Goal: Task Accomplishment & Management: Complete application form

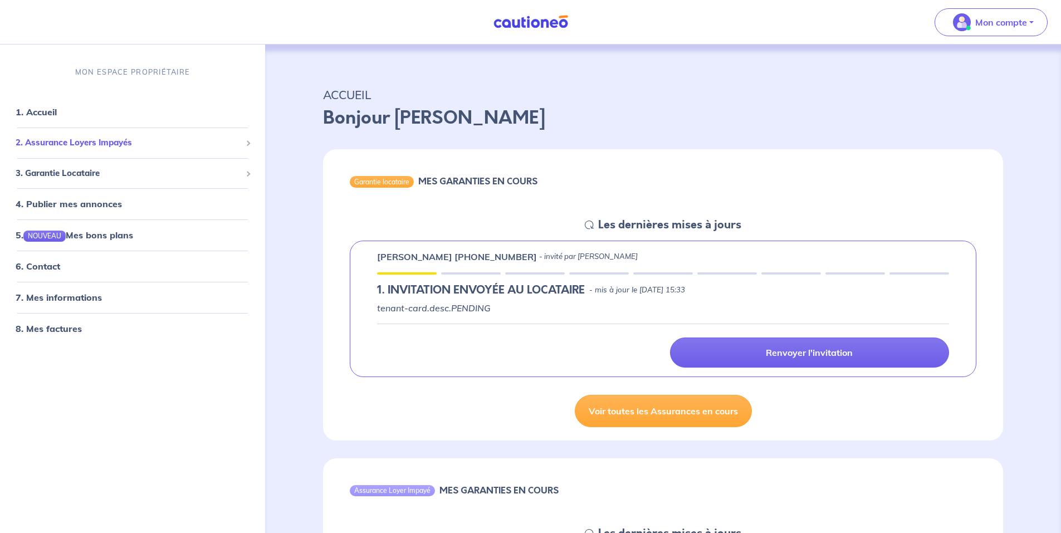
click at [46, 145] on span "2. Assurance Loyers Impayés" at bounding box center [129, 142] width 226 height 13
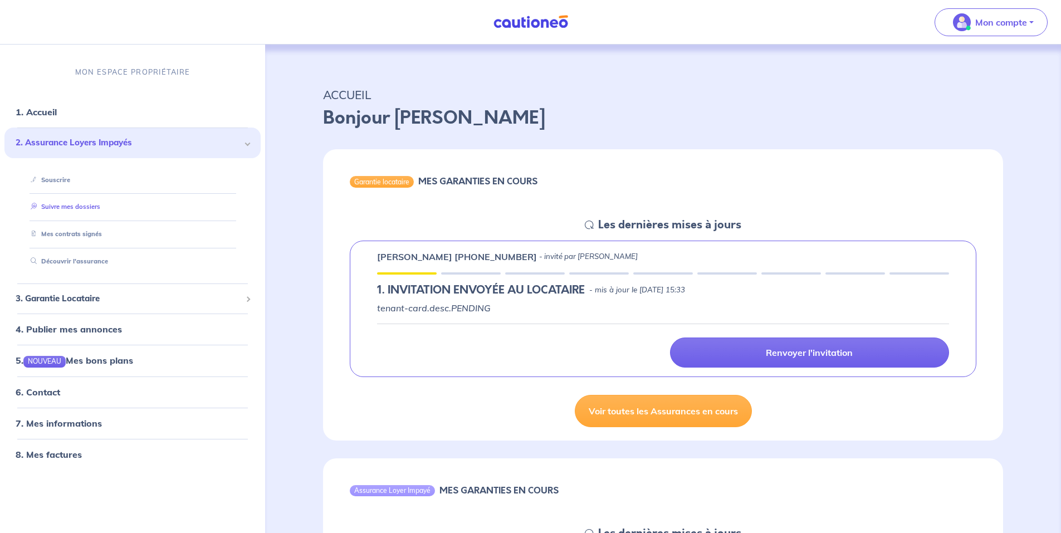
click at [55, 204] on link "Suivre mes dossiers" at bounding box center [63, 207] width 74 height 8
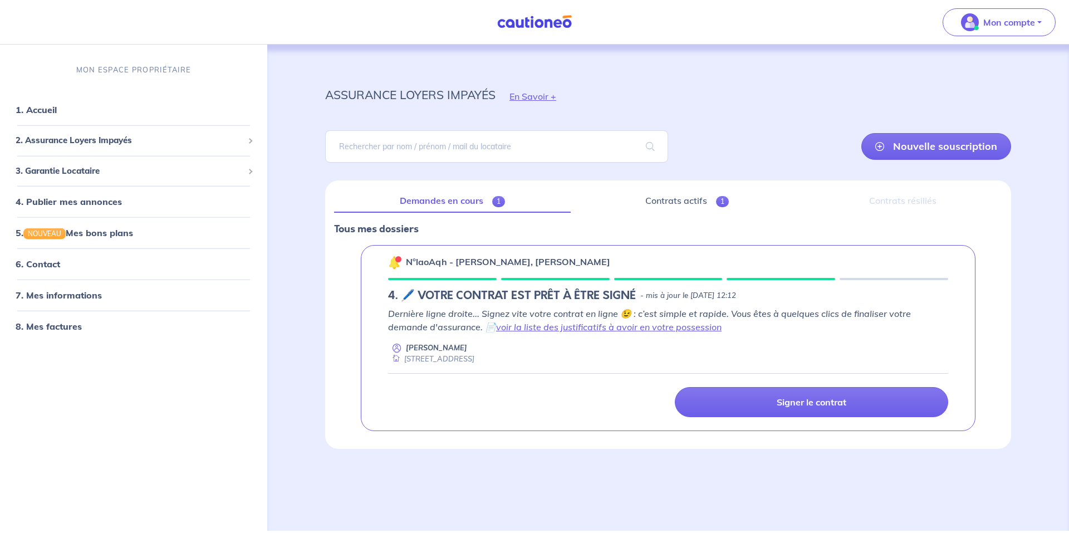
click at [438, 201] on link "Demandes en cours 1" at bounding box center [452, 200] width 237 height 23
click at [63, 168] on span "3. Garantie Locataire" at bounding box center [130, 170] width 228 height 13
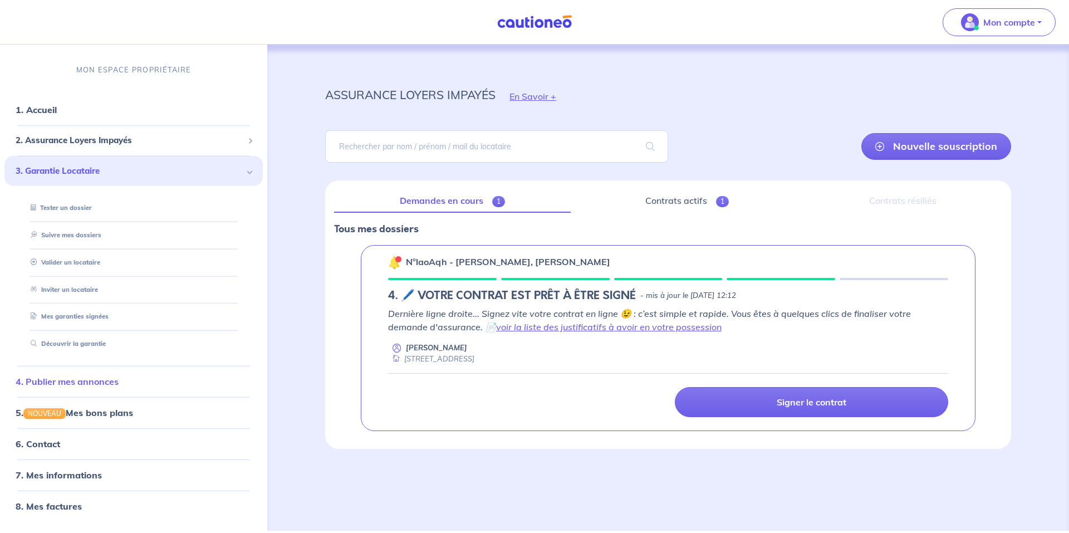
click at [78, 386] on link "4. Publier mes annonces" at bounding box center [67, 381] width 103 height 11
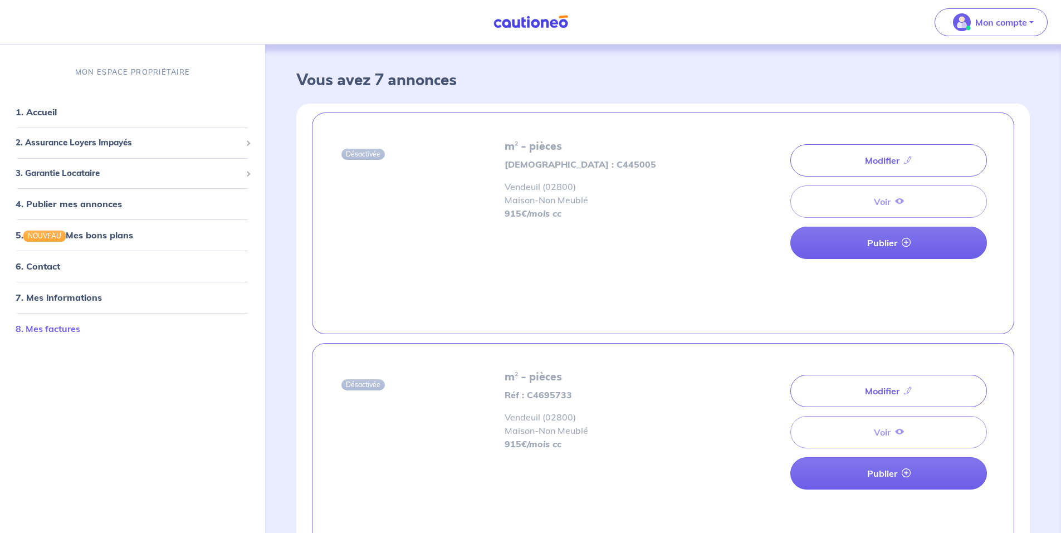
click at [57, 334] on link "8. Mes factures" at bounding box center [48, 328] width 65 height 11
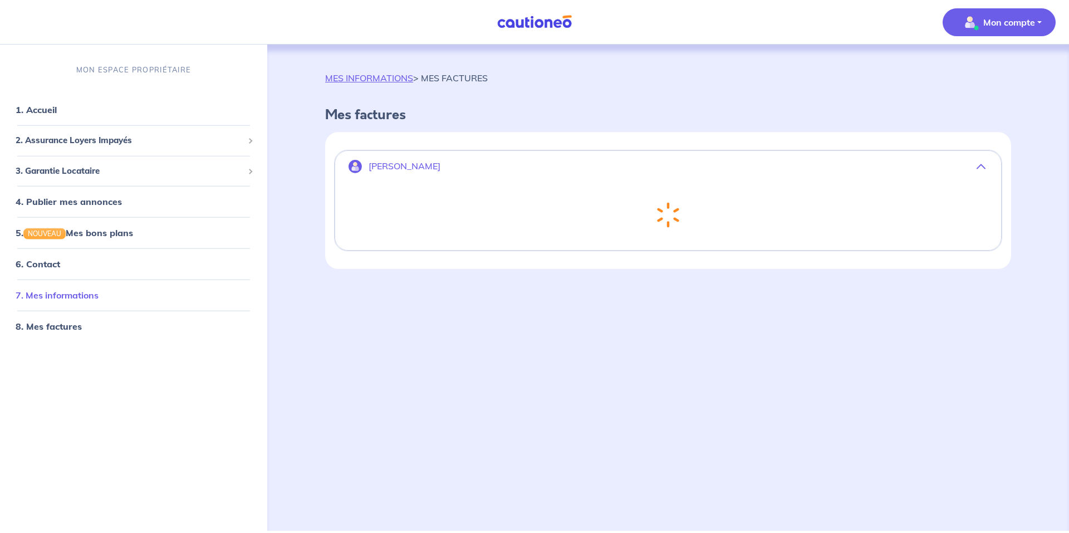
click at [54, 298] on link "7. Mes informations" at bounding box center [57, 295] width 83 height 11
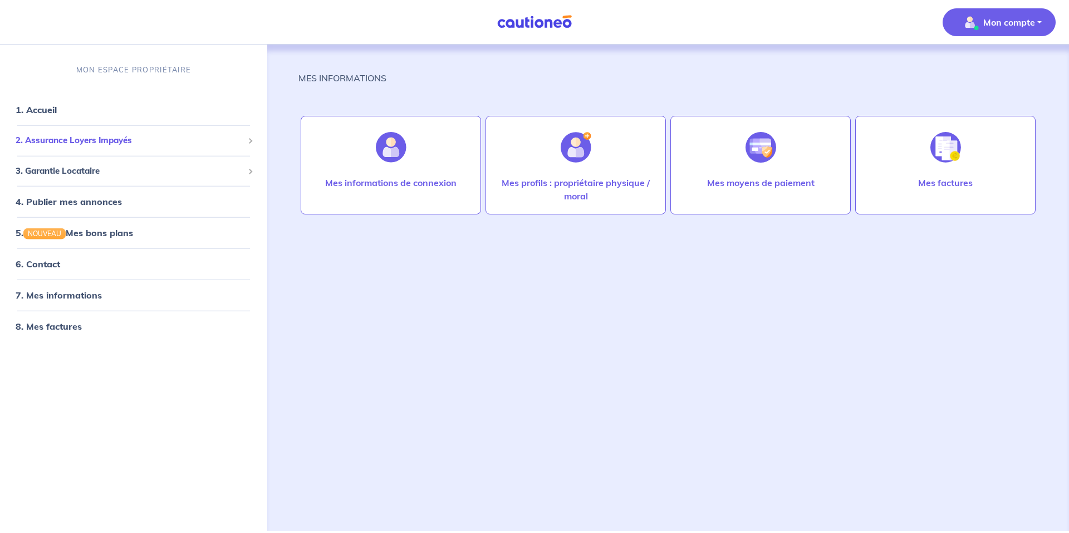
drag, startPoint x: 61, startPoint y: 138, endPoint x: 84, endPoint y: 153, distance: 26.9
click at [61, 138] on span "2. Assurance Loyers Impayés" at bounding box center [130, 140] width 228 height 13
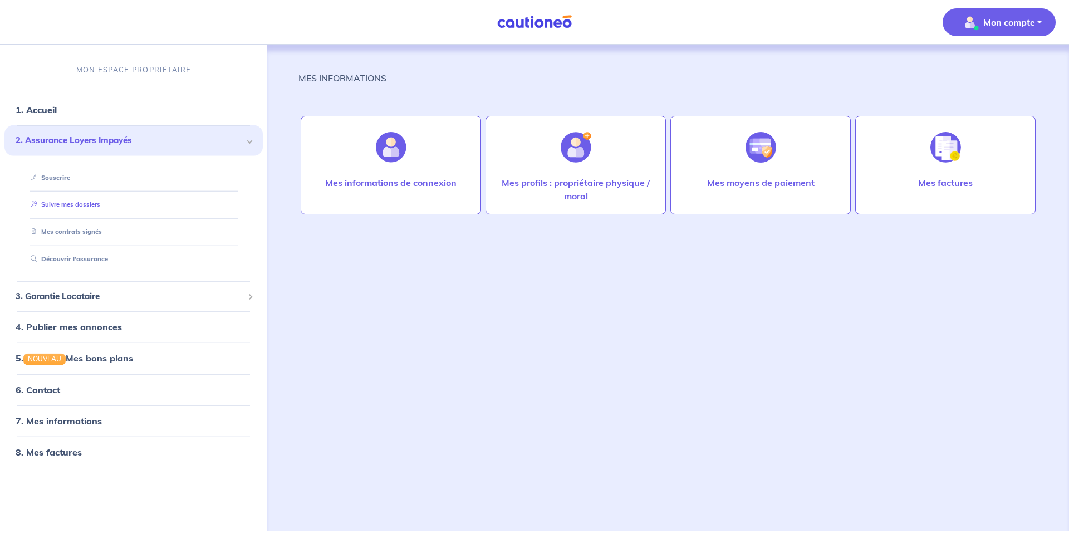
click at [60, 207] on link "Suivre mes dossiers" at bounding box center [63, 205] width 74 height 8
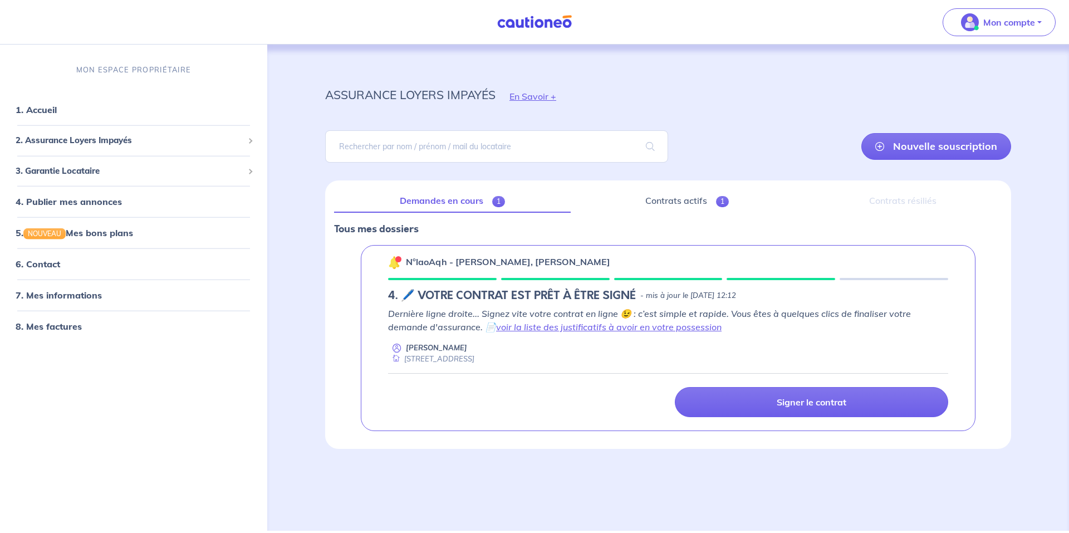
drag, startPoint x: 786, startPoint y: 263, endPoint x: 638, endPoint y: 409, distance: 208.7
click at [638, 409] on div "Signer le contrat" at bounding box center [669, 402] width 574 height 30
click at [945, 146] on link "Nouvelle souscription" at bounding box center [937, 146] width 150 height 27
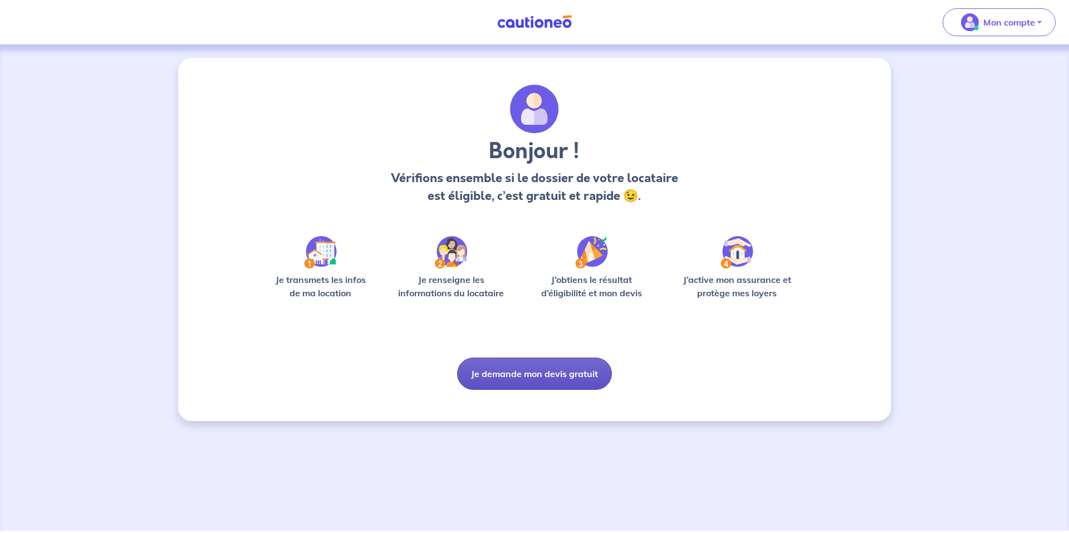
click at [520, 369] on button "Je demande mon devis gratuit" at bounding box center [534, 374] width 155 height 32
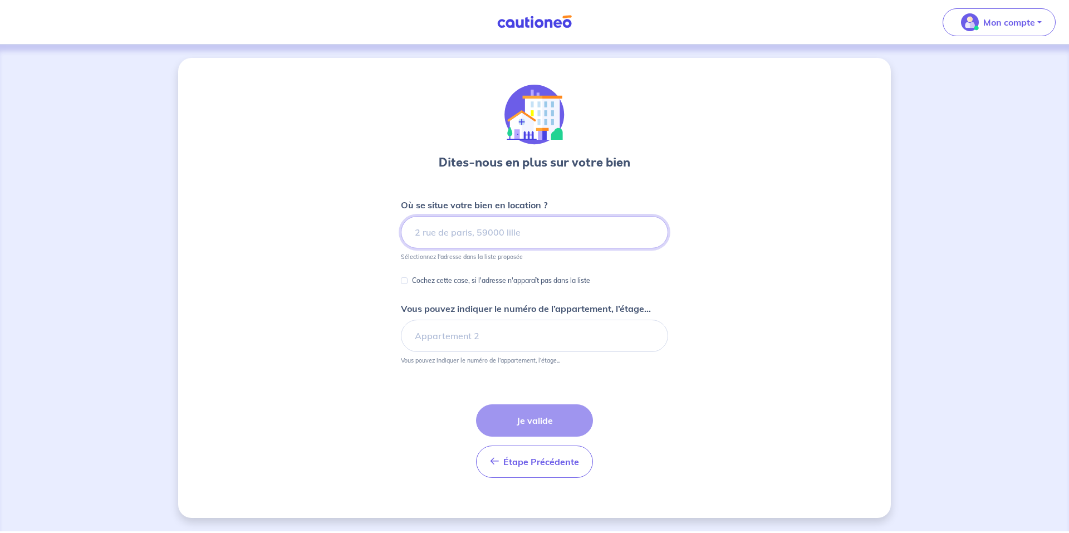
click at [463, 229] on input at bounding box center [534, 232] width 267 height 32
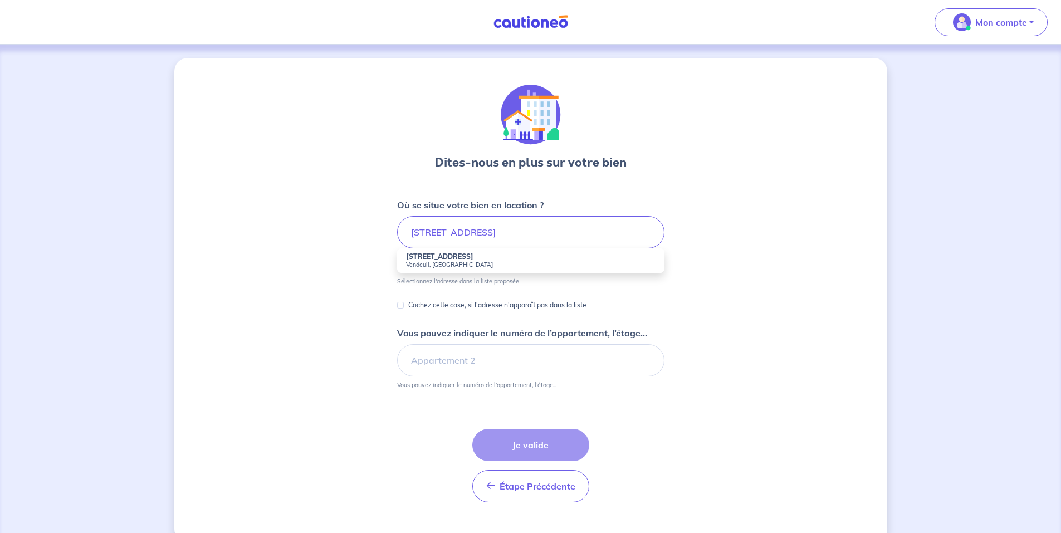
click at [406, 258] on strong "[STREET_ADDRESS]" at bounding box center [439, 256] width 67 height 8
type input "[STREET_ADDRESS]"
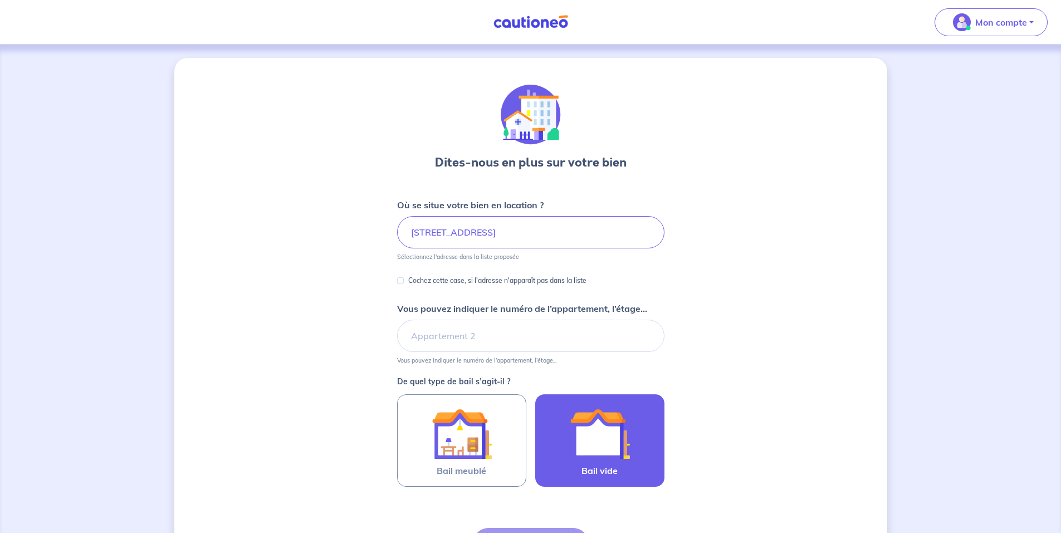
click at [617, 441] on img at bounding box center [600, 434] width 60 height 60
click at [0, 0] on input "Bail vide" at bounding box center [0, 0] width 0 height 0
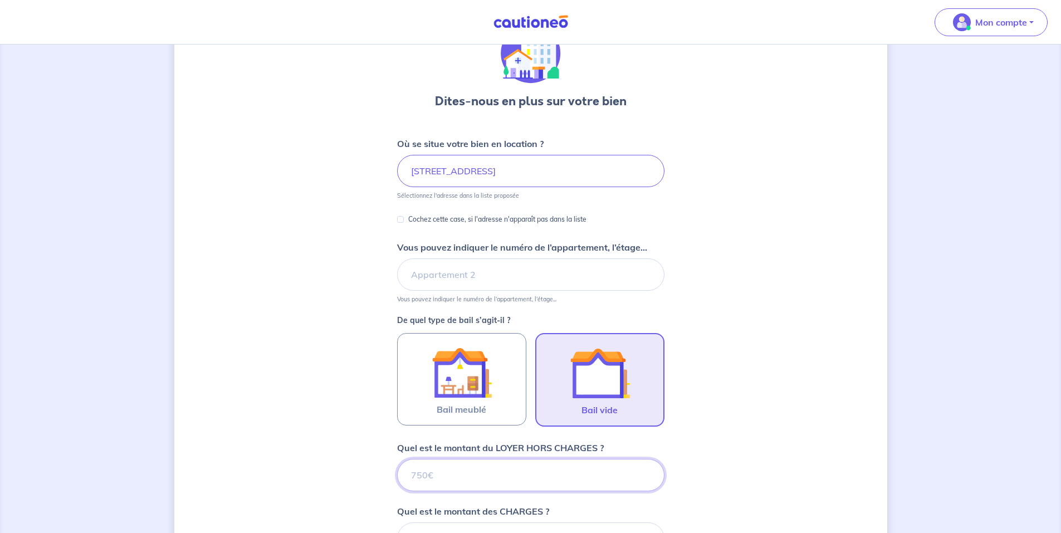
scroll to position [326, 0]
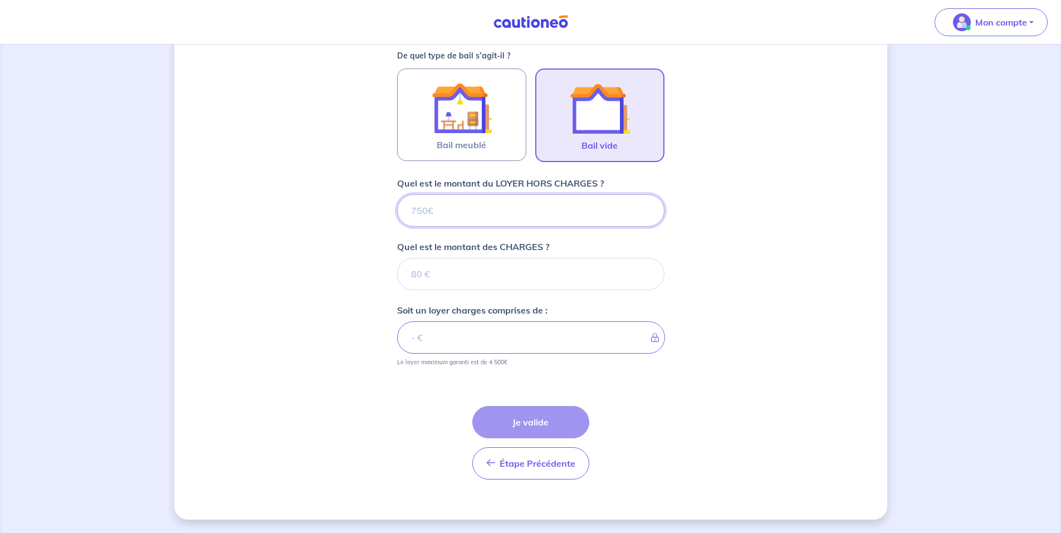
click at [467, 205] on input "Quel est le montant du LOYER HORS CHARGES ?" at bounding box center [530, 210] width 267 height 32
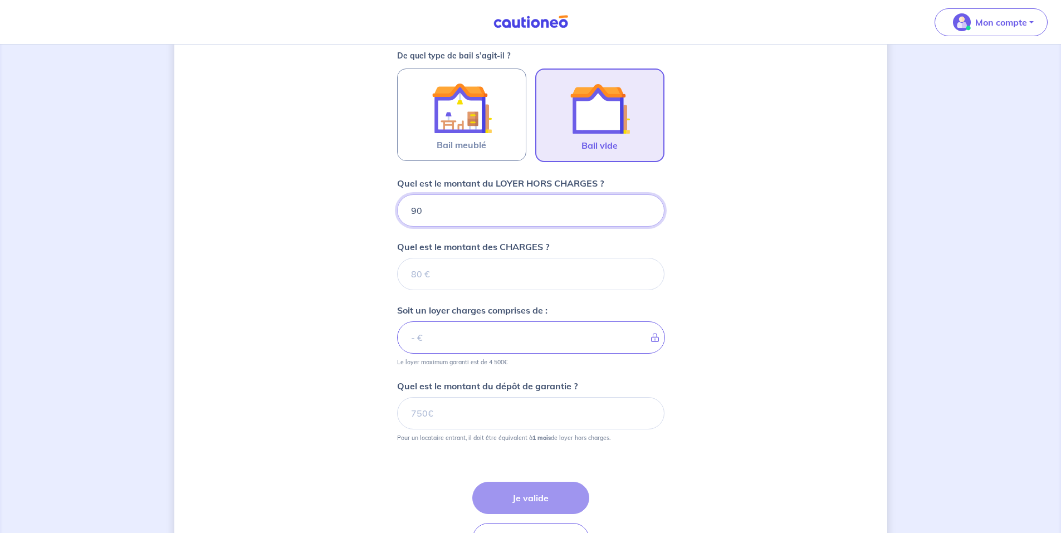
type input "900"
type input "15"
type input "915"
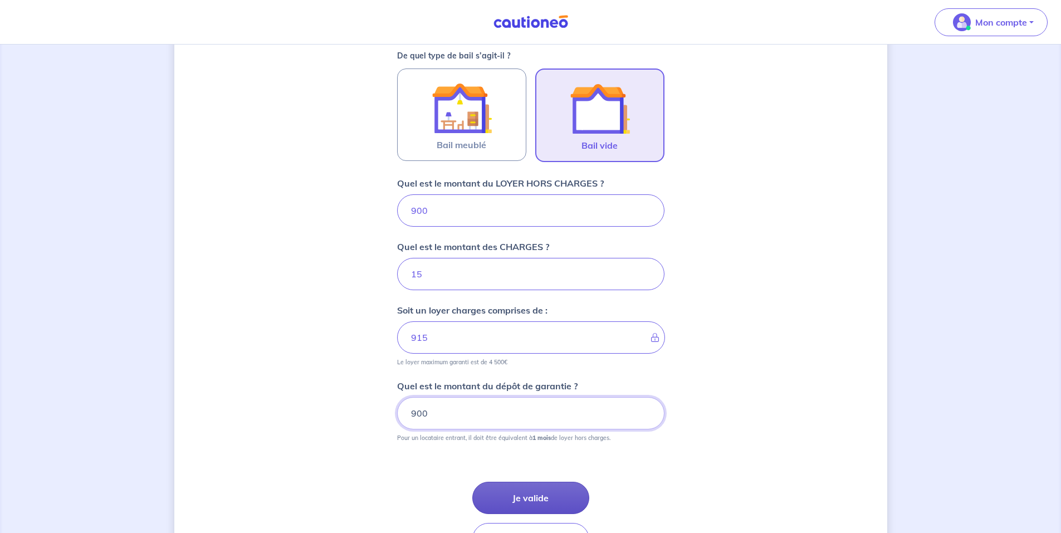
type input "900"
drag, startPoint x: 525, startPoint y: 498, endPoint x: 570, endPoint y: 496, distance: 45.2
click at [532, 498] on button "Je valide" at bounding box center [530, 498] width 117 height 32
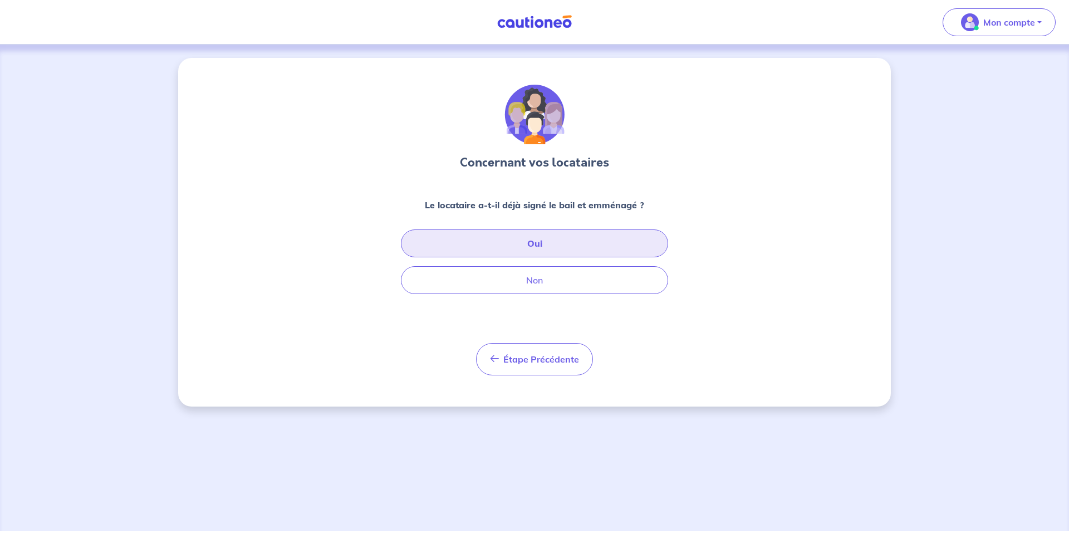
click at [520, 244] on button "Oui" at bounding box center [534, 243] width 267 height 28
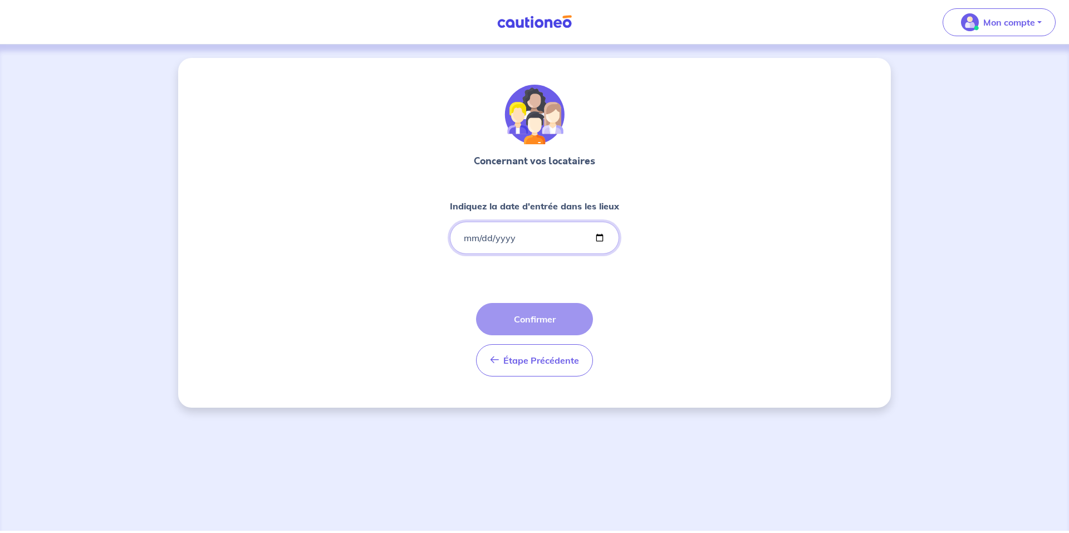
click at [467, 239] on input "Indiquez la date d'entrée dans les lieux" at bounding box center [534, 238] width 169 height 32
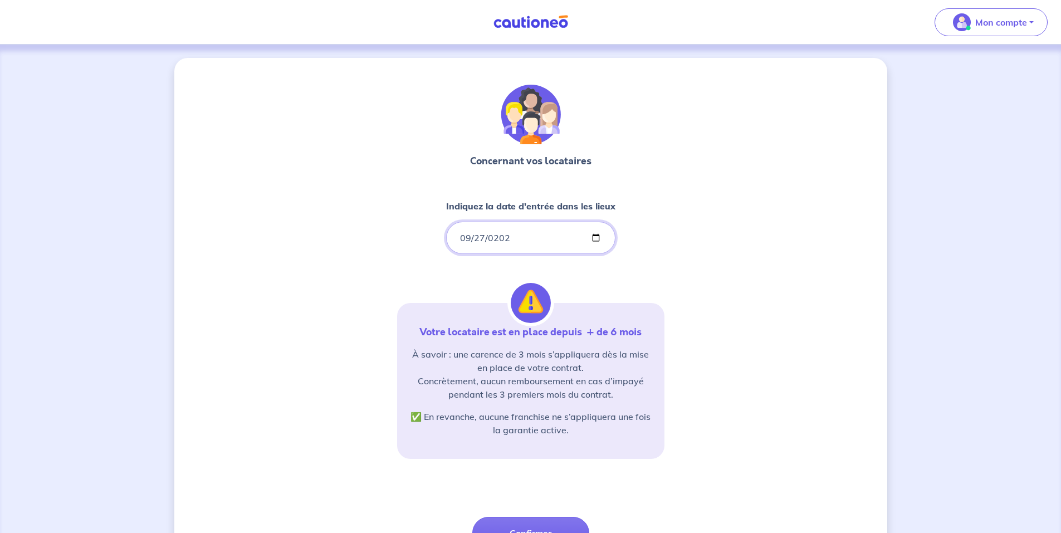
type input "[DATE]"
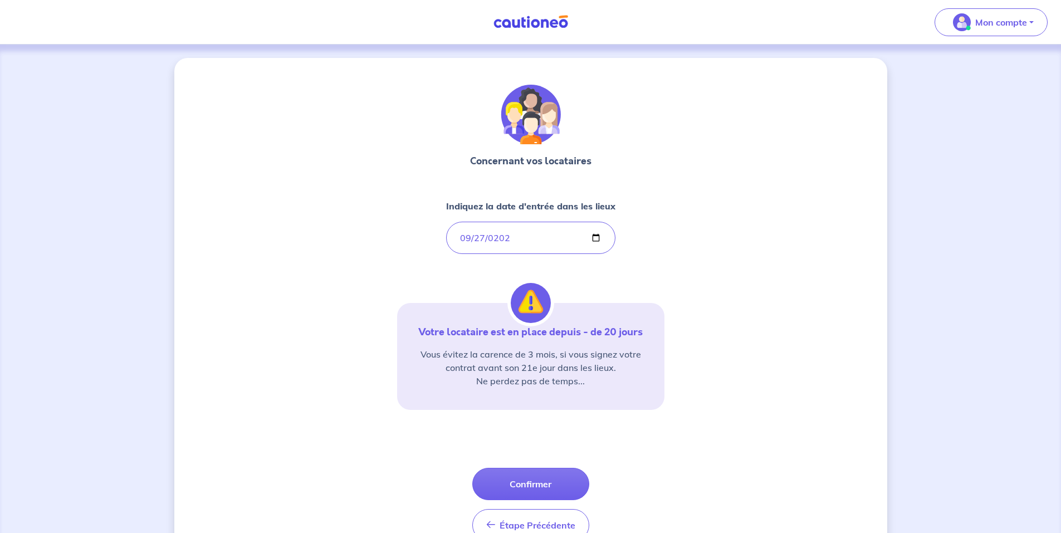
click at [413, 277] on div "Concernant vos locataires Indiquez la date d'entrée dans les lieux [DATE] Votre…" at bounding box center [530, 313] width 267 height 457
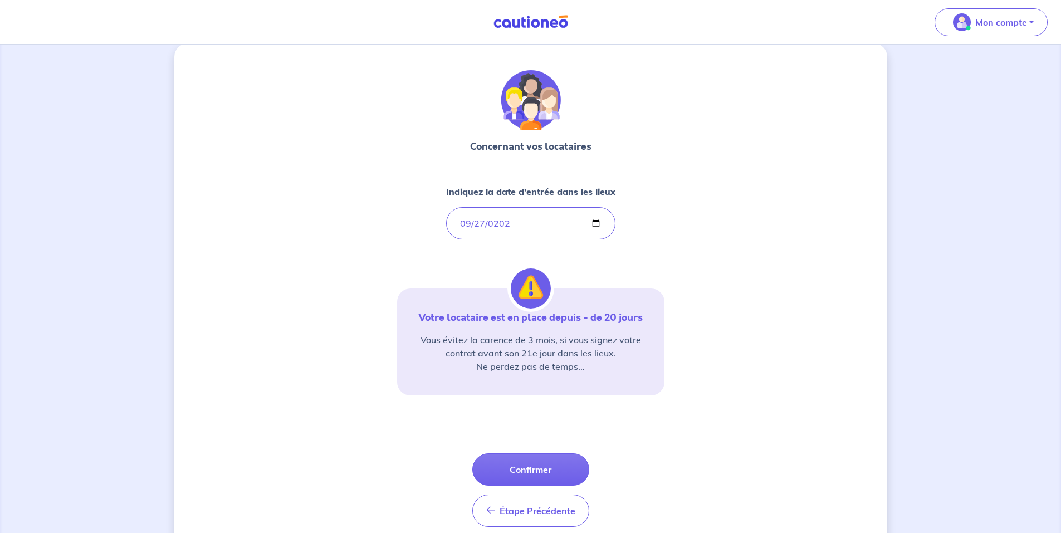
scroll to position [53, 0]
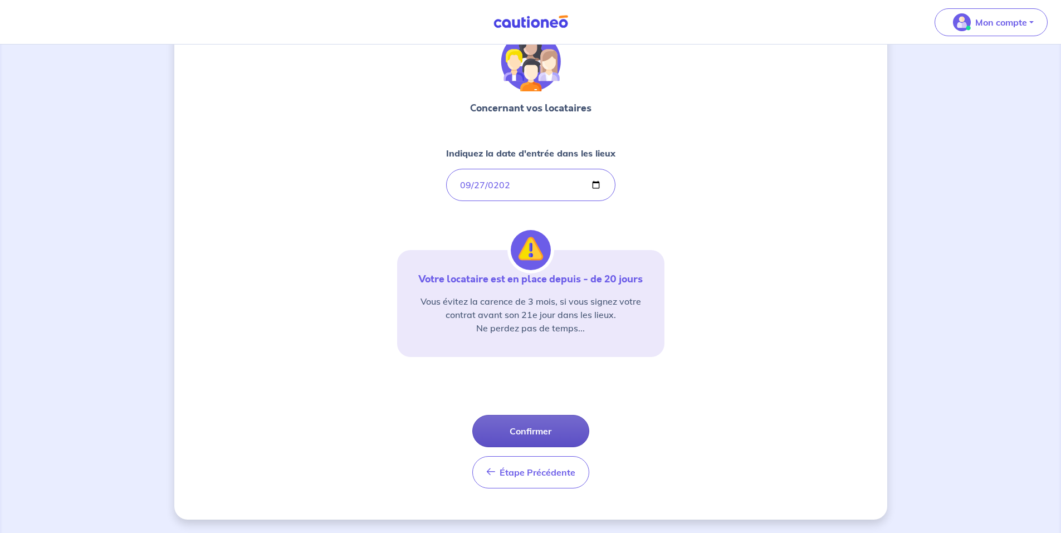
click at [527, 423] on button "Confirmer" at bounding box center [530, 431] width 117 height 32
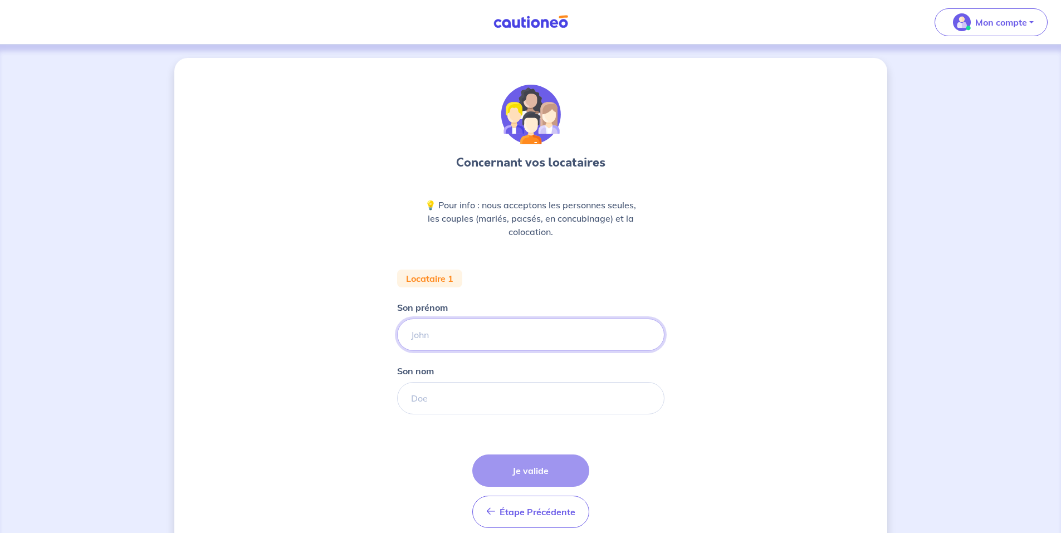
click at [436, 334] on input "Son prénom" at bounding box center [530, 335] width 267 height 32
type input "[PERSON_NAME]"
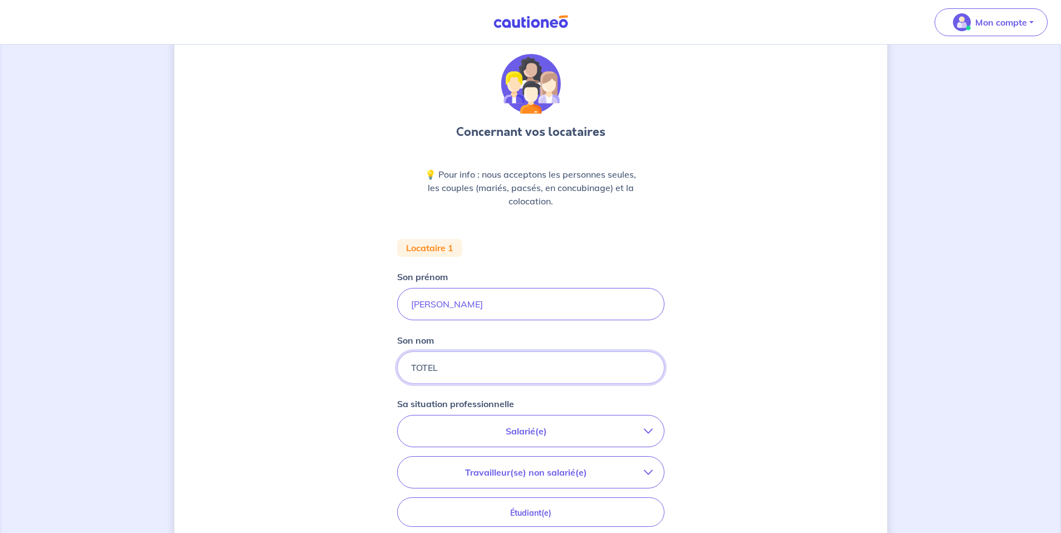
scroll to position [111, 0]
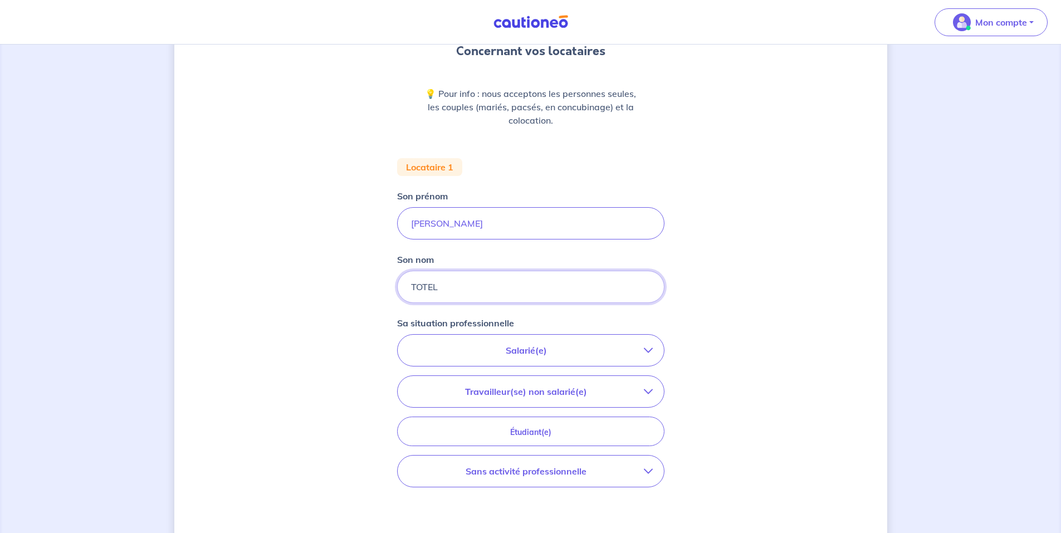
type input "TOTEL"
click at [518, 345] on p "Salarié(e)" at bounding box center [526, 350] width 235 height 13
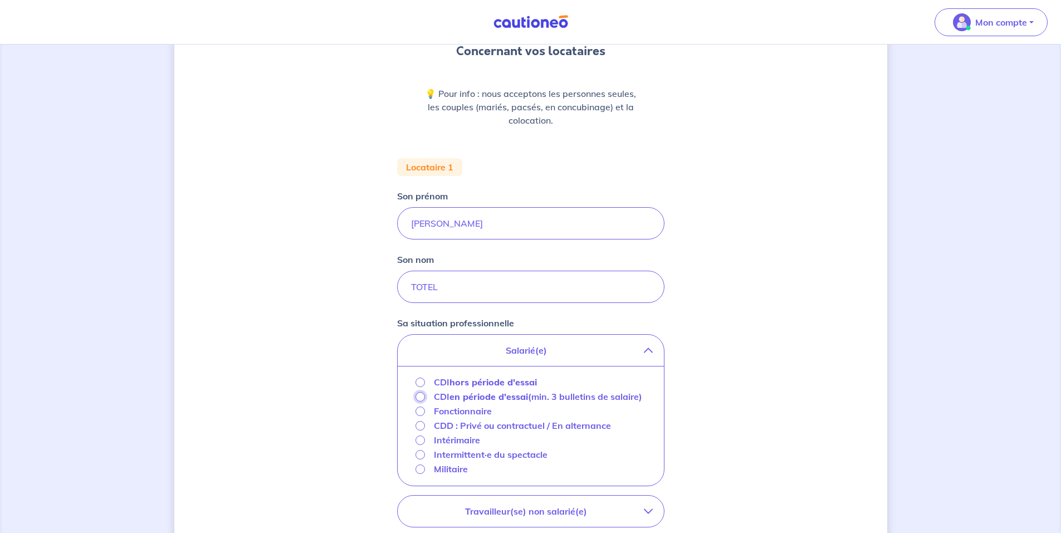
click at [421, 398] on input "CDI en période d'essai (min. 3 bulletins de salaire)" at bounding box center [420, 396] width 9 height 9
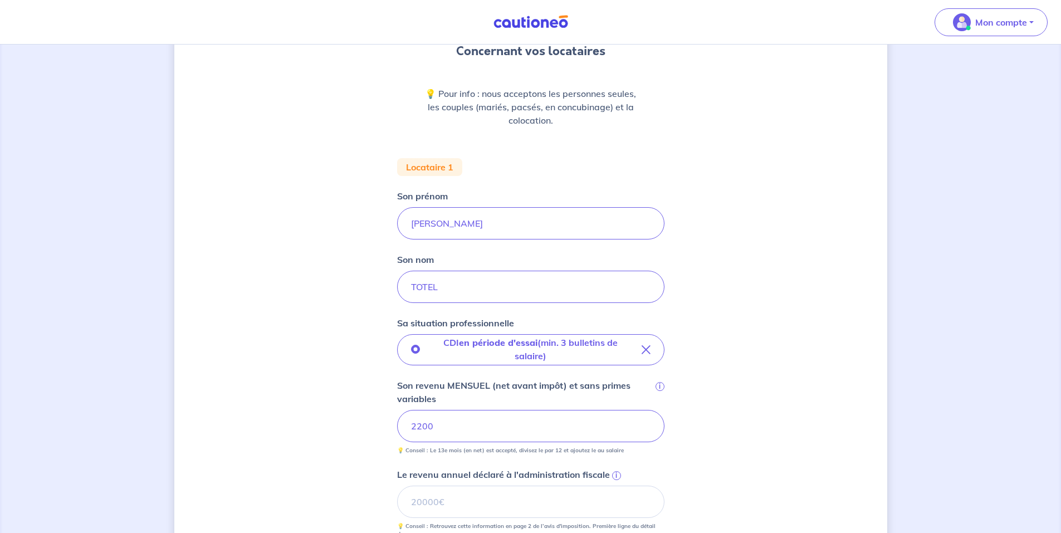
click at [745, 440] on div "Concernant vos locataires 💡 Pour info : nous acceptons les personnes seules, le…" at bounding box center [530, 382] width 713 height 870
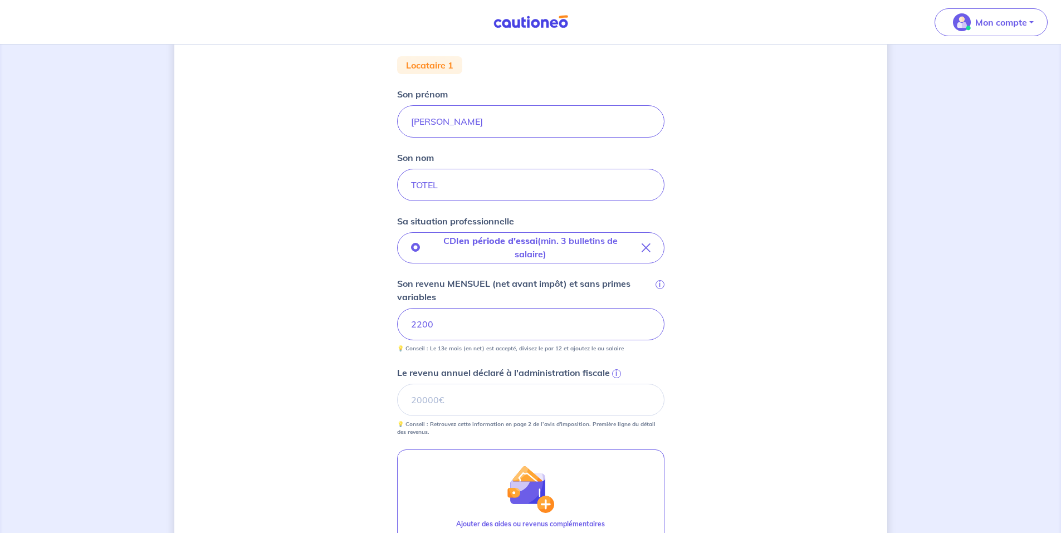
scroll to position [223, 0]
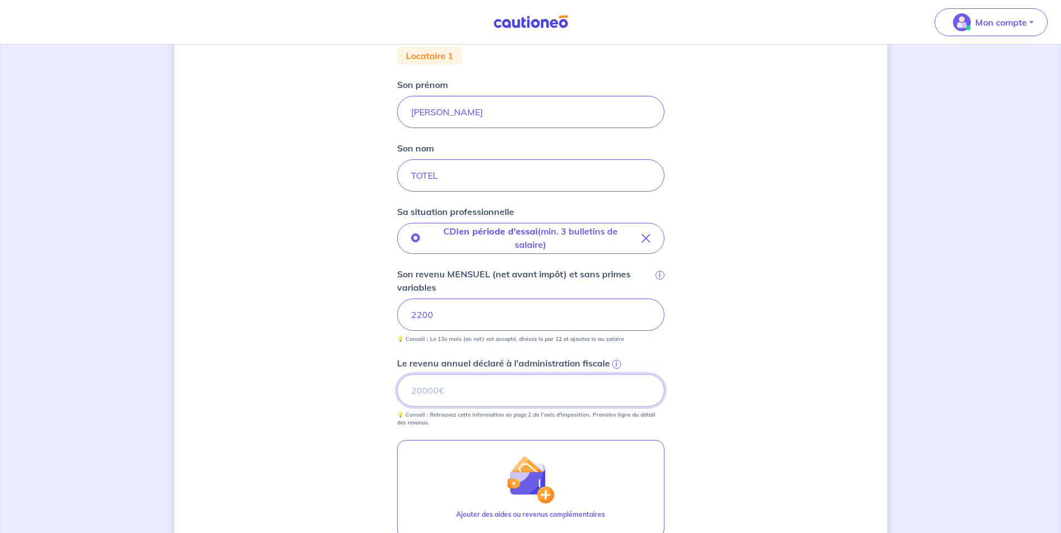
click at [471, 387] on input "Le revenu annuel déclaré à l'administration fiscale i" at bounding box center [530, 390] width 267 height 32
type input "19825"
click at [726, 351] on div "Concernant vos locataires 💡 Pour info : nous acceptons les personnes seules, le…" at bounding box center [530, 270] width 713 height 870
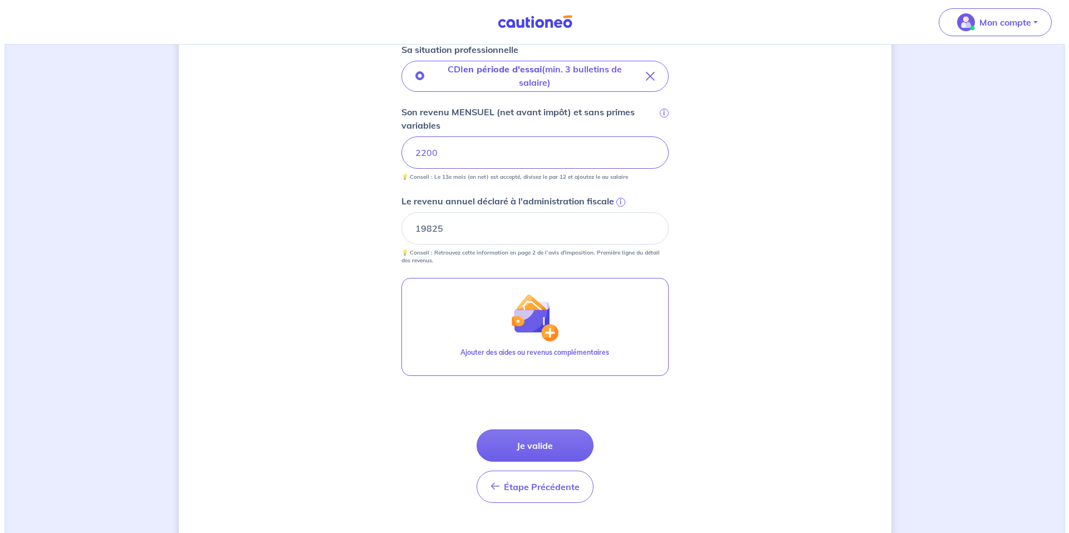
scroll to position [390, 0]
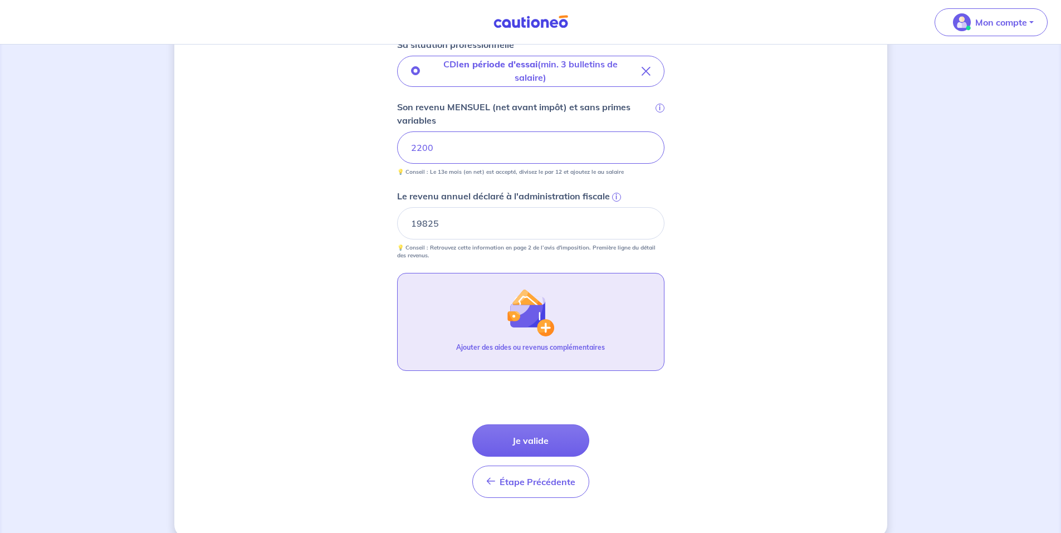
click at [511, 333] on img "button" at bounding box center [530, 313] width 48 height 48
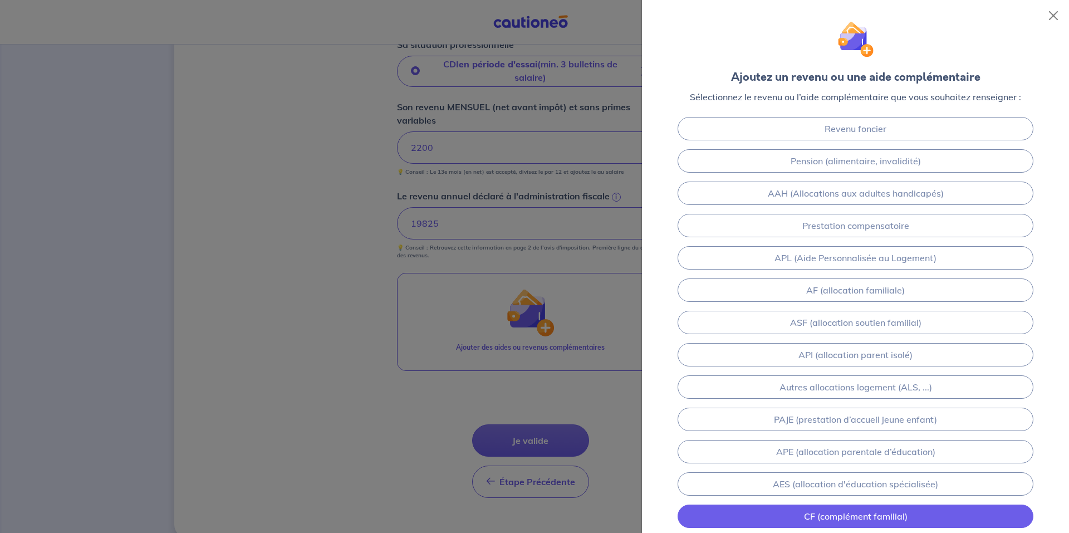
scroll to position [87, 0]
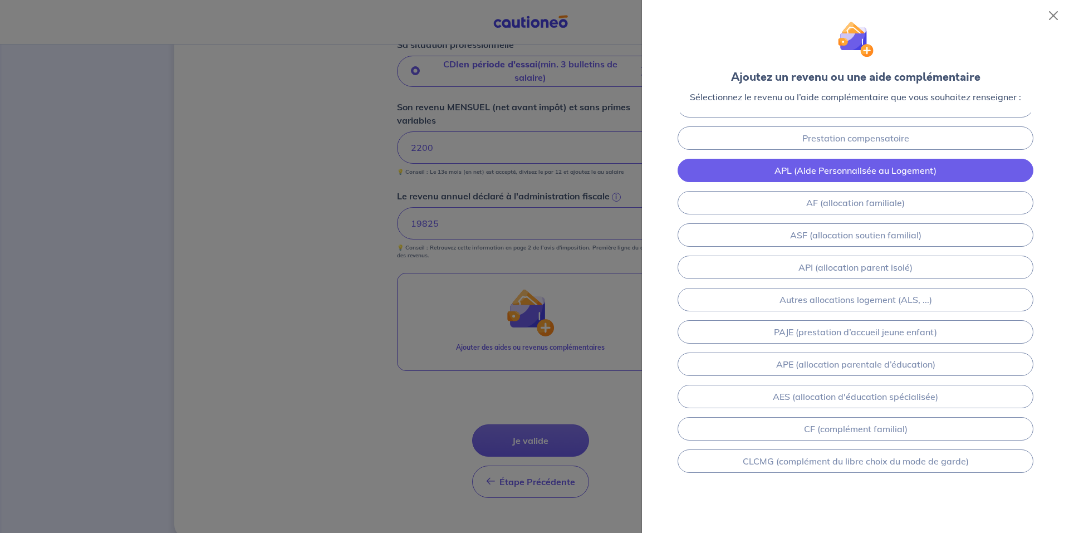
click at [817, 200] on link "AF (allocation familiale)" at bounding box center [856, 202] width 356 height 23
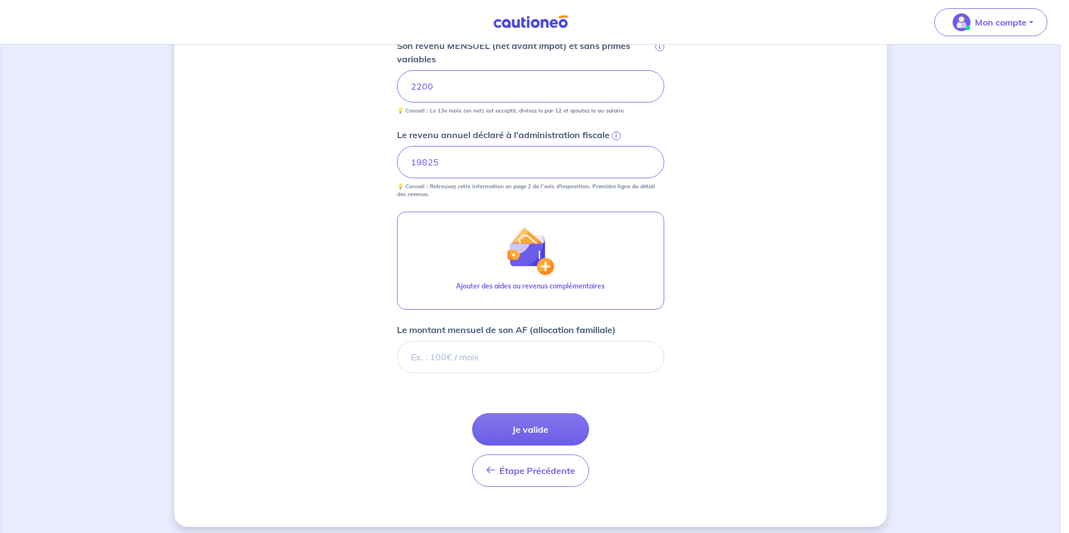
scroll to position [458, 0]
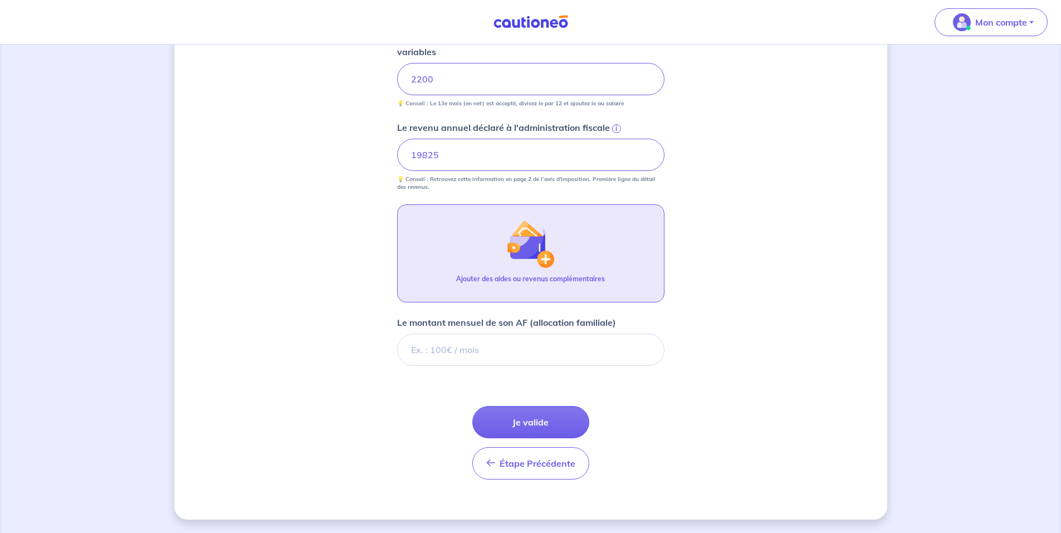
click at [528, 258] on img "button" at bounding box center [530, 244] width 48 height 48
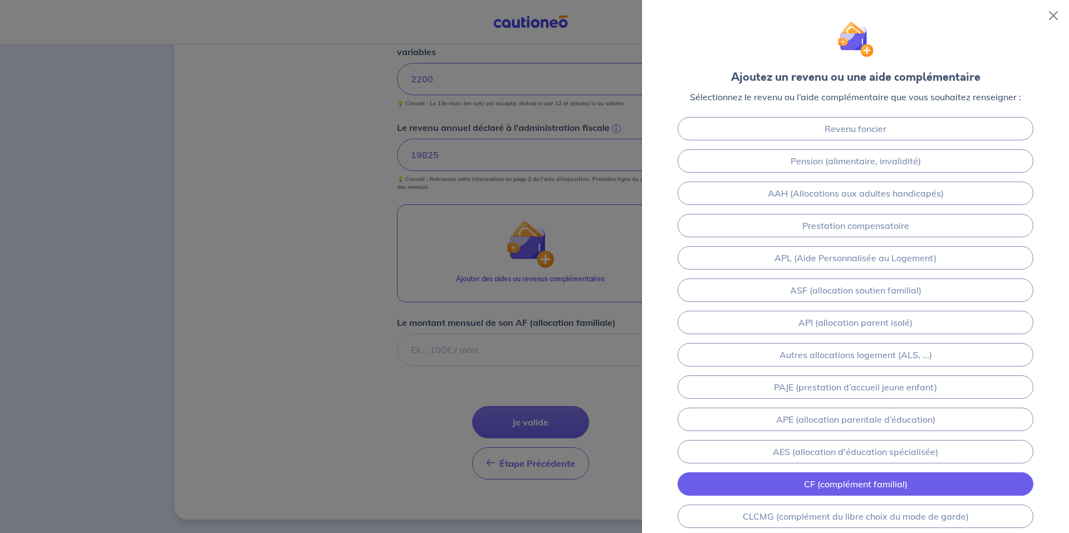
click at [820, 482] on link "CF (complément familial)" at bounding box center [856, 483] width 356 height 23
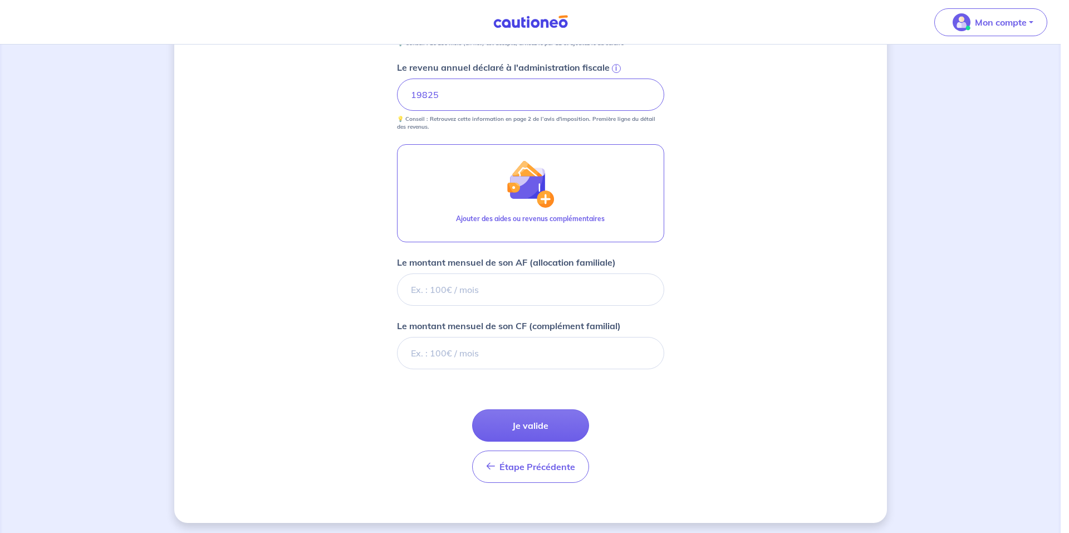
scroll to position [522, 0]
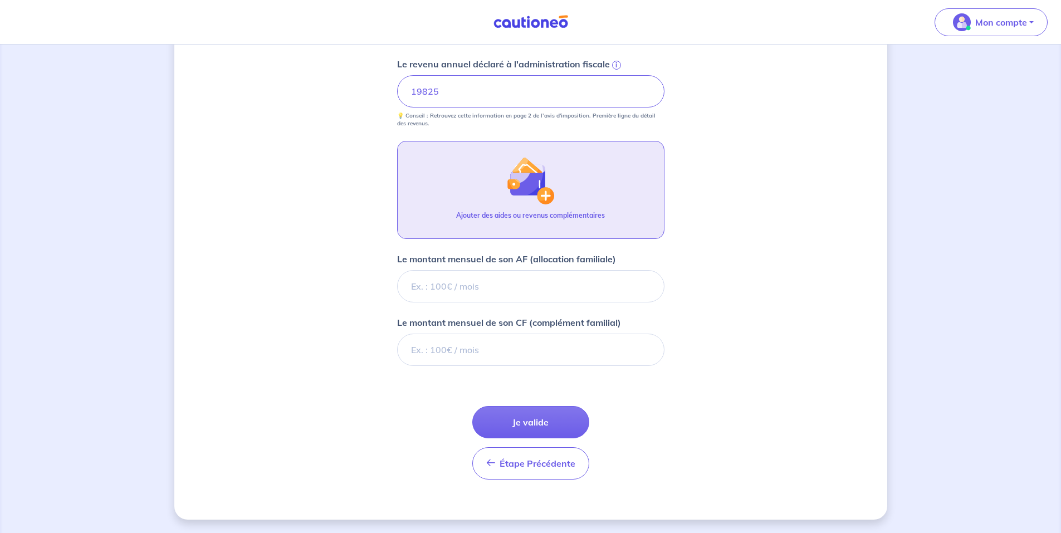
click at [512, 216] on p "Ajouter des aides ou revenus complémentaires" at bounding box center [530, 216] width 149 height 10
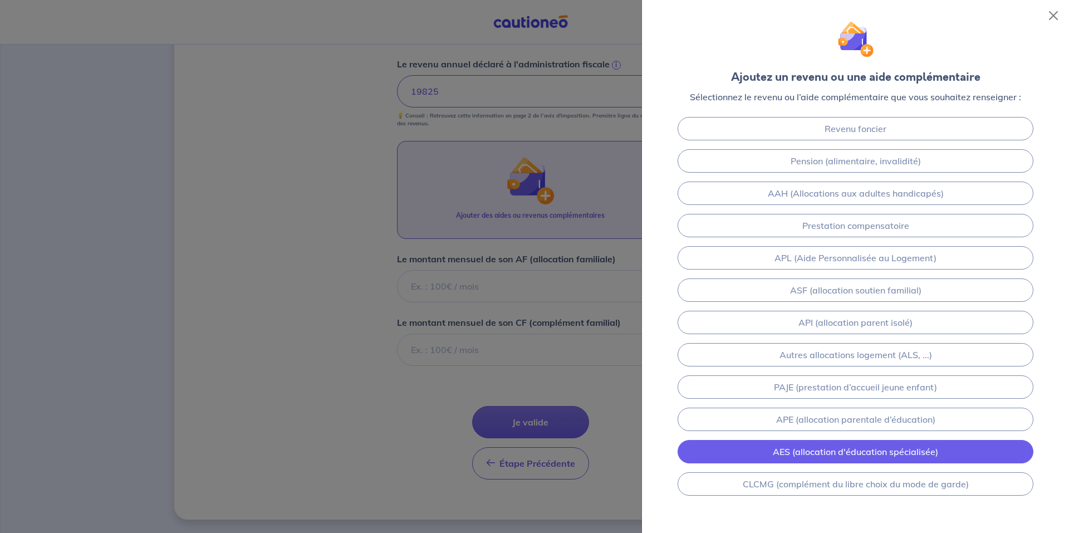
click at [829, 454] on link "AES (allocation d'éducation spécialisée)" at bounding box center [856, 451] width 356 height 23
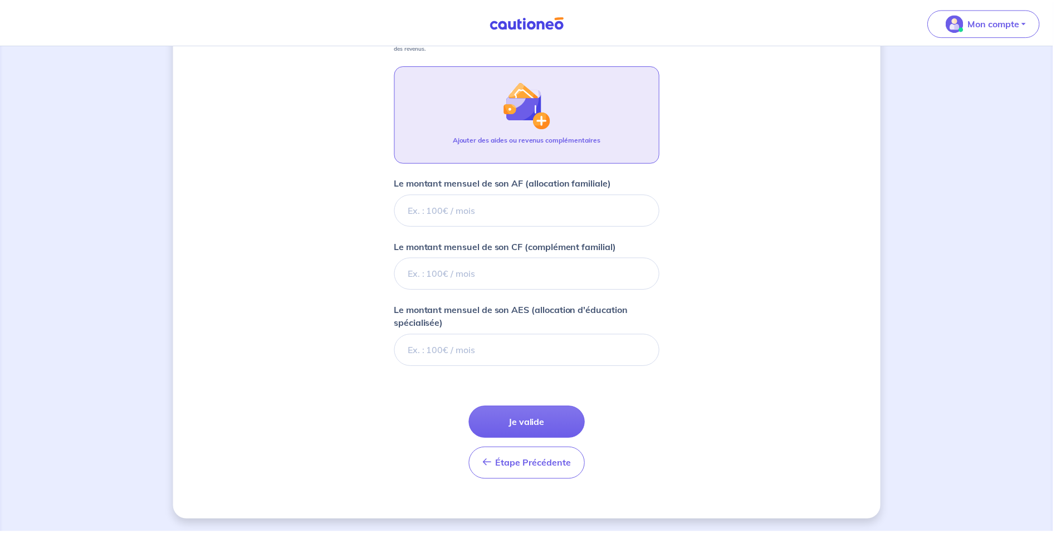
scroll to position [599, 0]
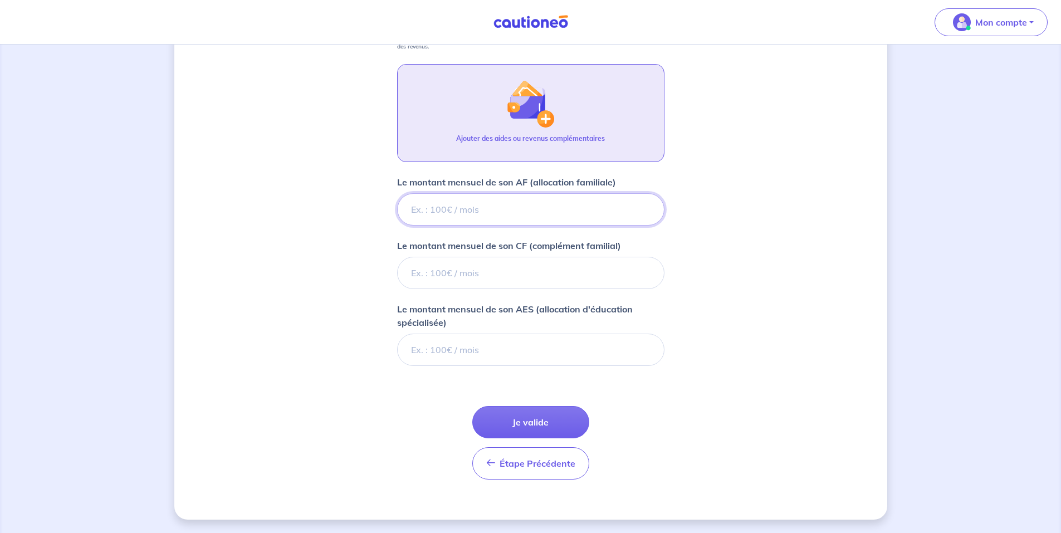
click at [447, 211] on input "Le montant mensuel de son AF (allocation familiale)" at bounding box center [530, 209] width 267 height 32
type input "882"
click at [460, 273] on input "Le montant mensuel de son CF (complément familial)" at bounding box center [530, 273] width 267 height 32
type input "295"
click at [474, 348] on input "Le montant mensuel de son AES (allocation d'éducation spécialisée)" at bounding box center [530, 350] width 267 height 32
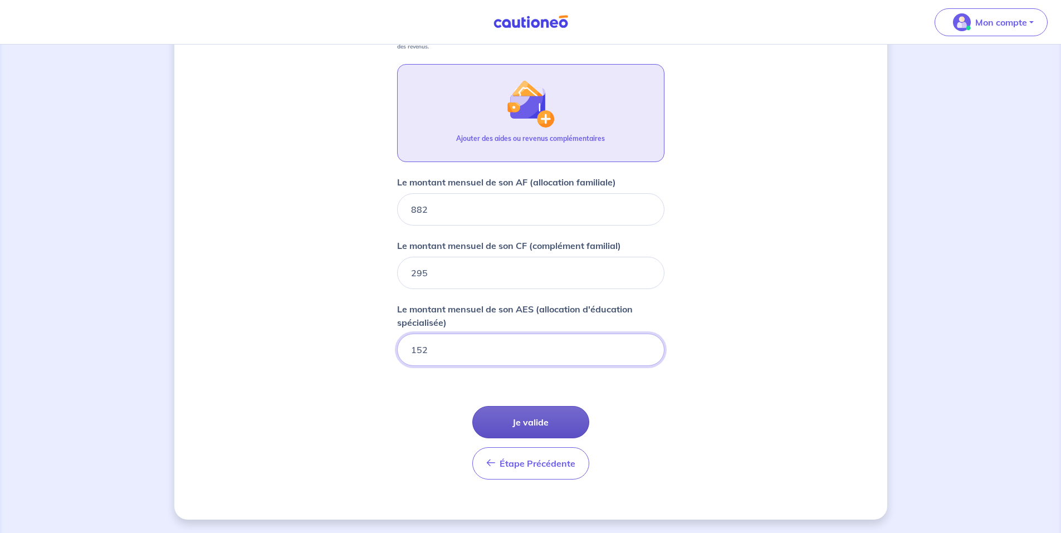
type input "152"
click at [517, 419] on button "Je valide" at bounding box center [530, 422] width 117 height 32
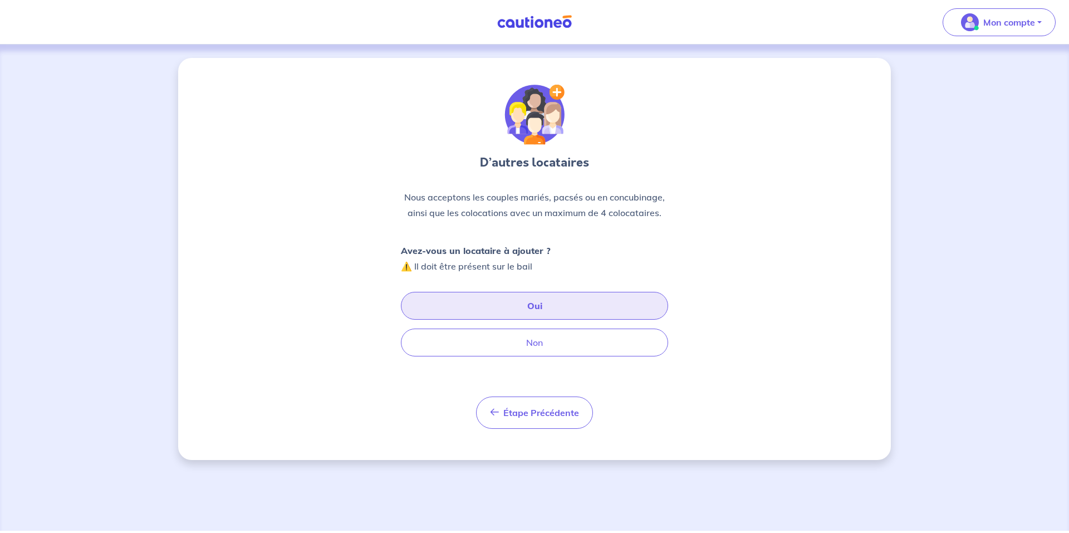
click at [544, 303] on button "Oui" at bounding box center [534, 306] width 267 height 28
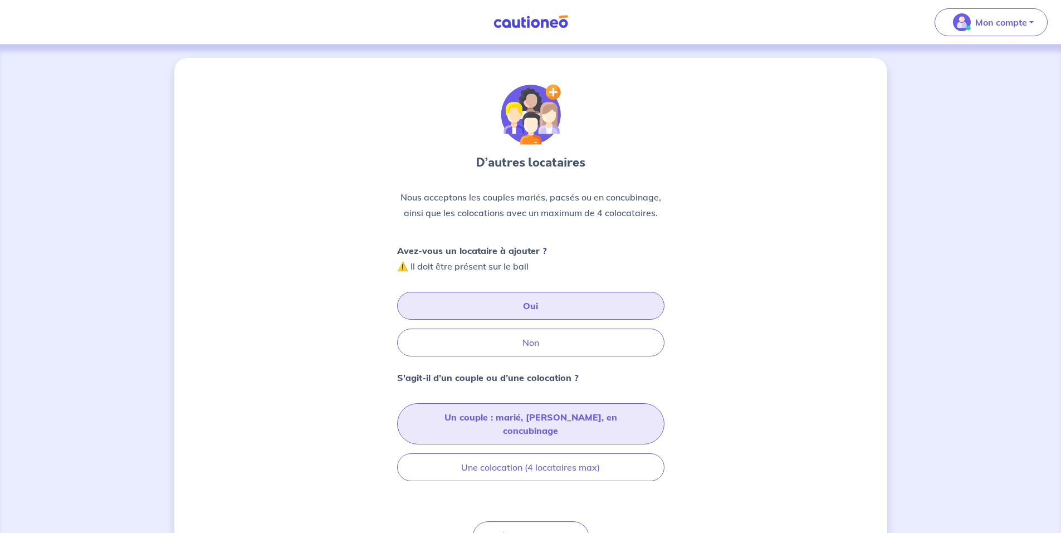
click at [504, 419] on button "Un couple : marié, [PERSON_NAME], en concubinage" at bounding box center [530, 423] width 267 height 41
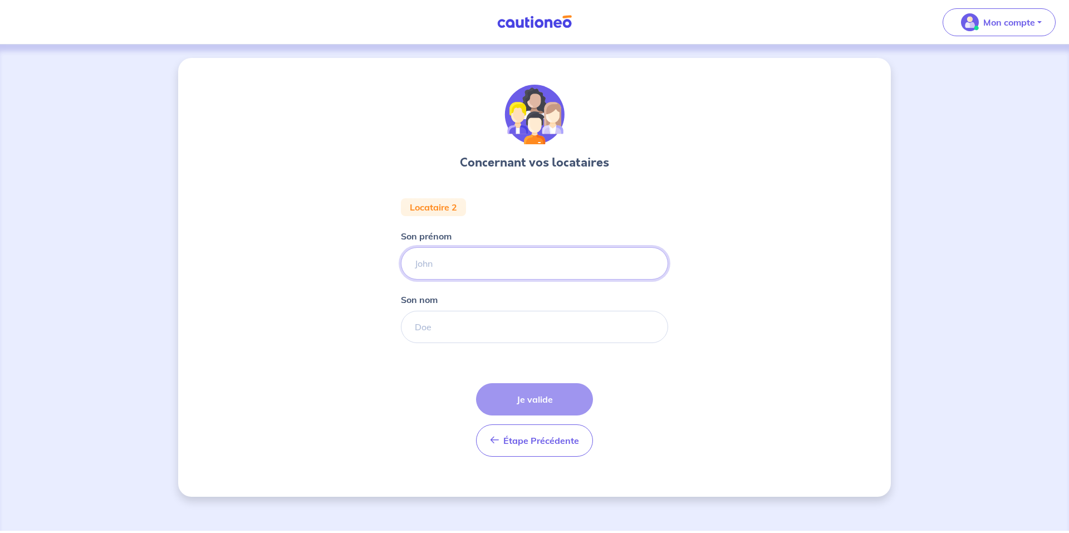
click at [455, 268] on input "Son prénom" at bounding box center [534, 263] width 267 height 32
type input "TOTEL"
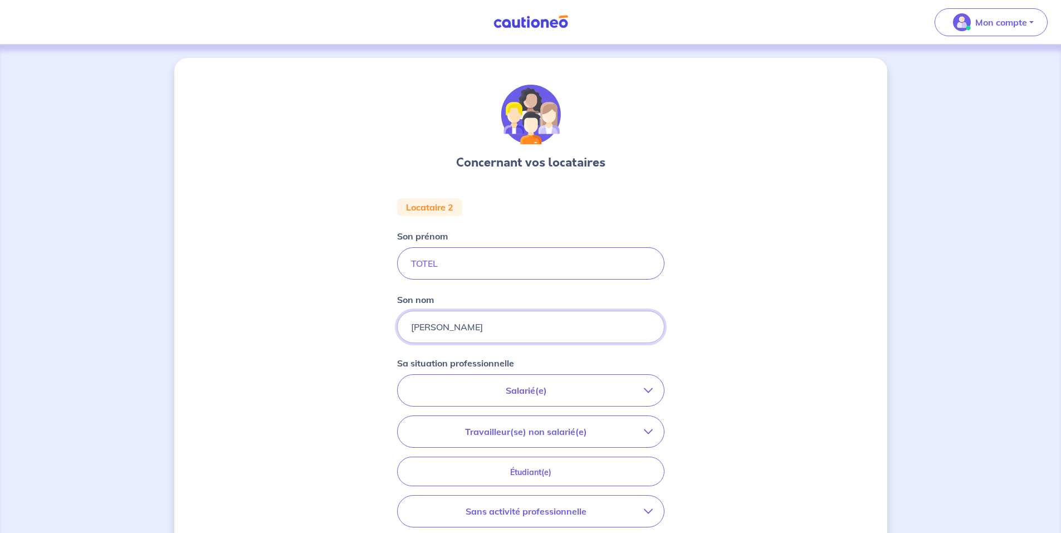
type input "[PERSON_NAME]"
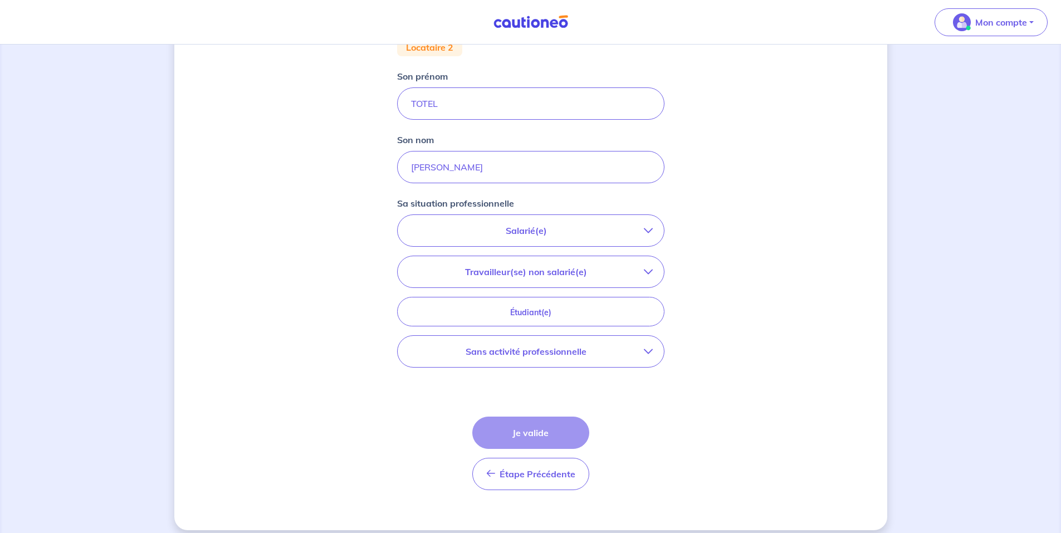
scroll to position [170, 0]
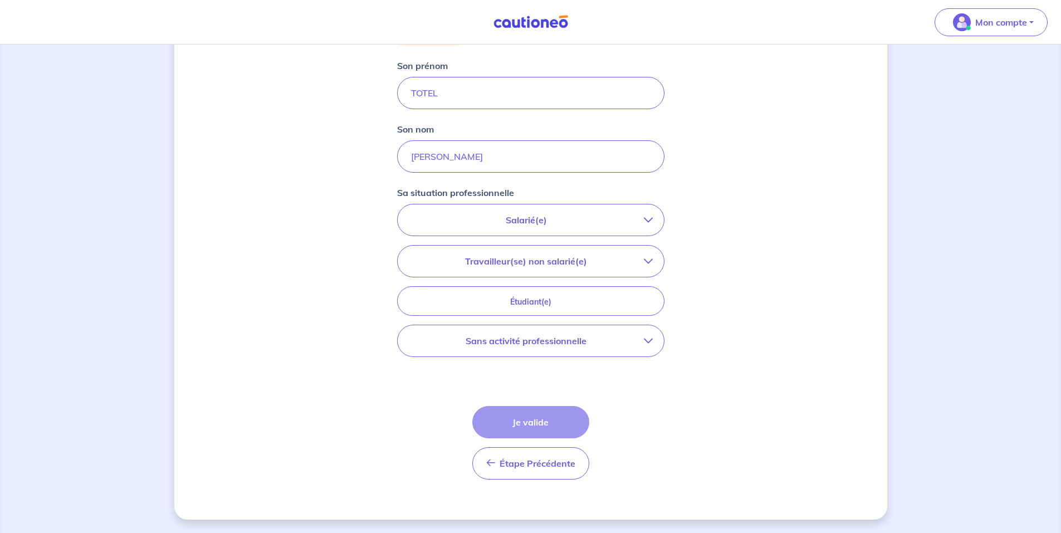
click at [502, 219] on p "Salarié(e)" at bounding box center [526, 219] width 235 height 13
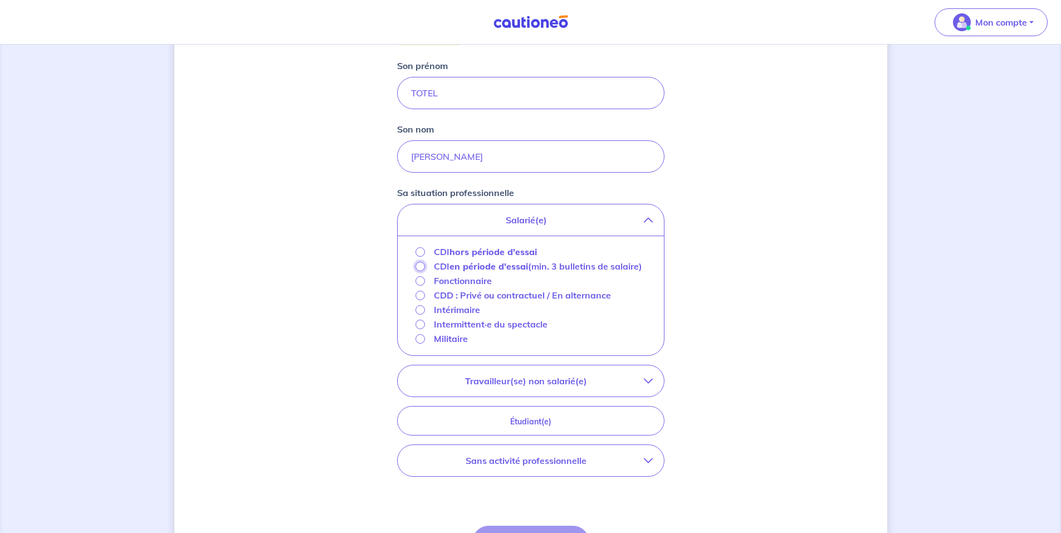
click at [423, 268] on input "CDI en période d'essai (min. 3 bulletins de salaire)" at bounding box center [420, 266] width 9 height 9
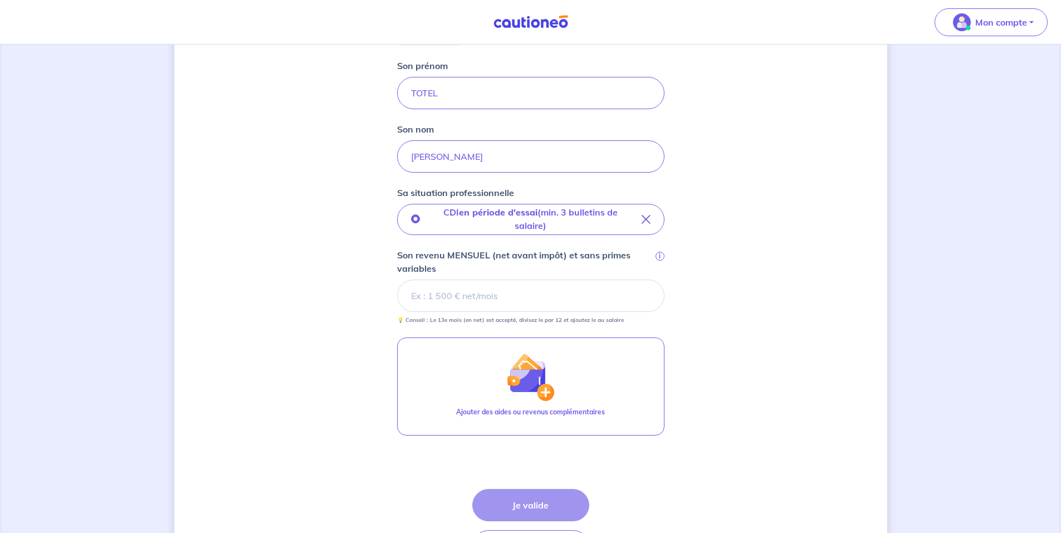
click at [476, 290] on input "Son revenu MENSUEL (net avant impôt) et sans primes variables i" at bounding box center [530, 296] width 267 height 32
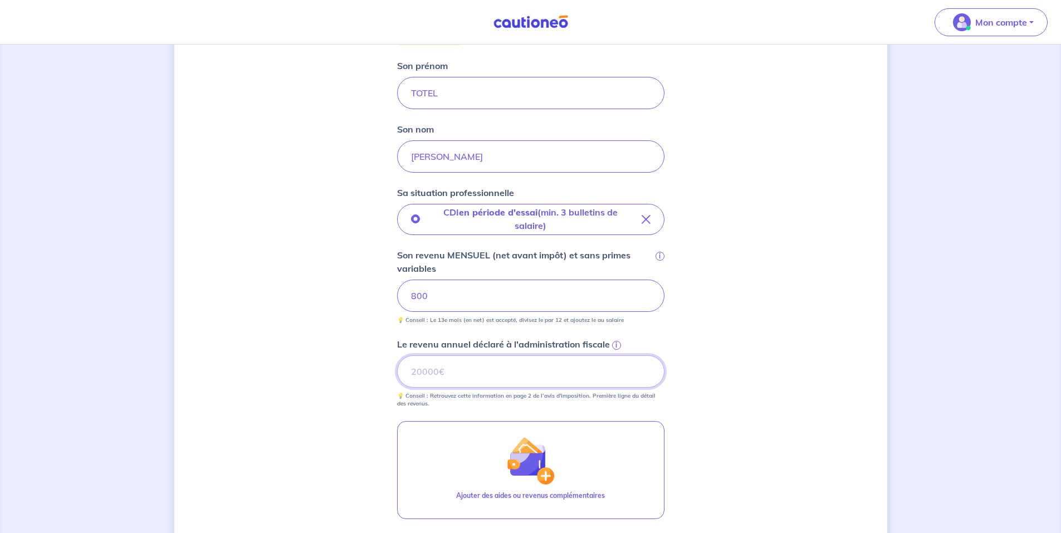
click at [449, 368] on input "Le revenu annuel déclaré à l'administration fiscale i" at bounding box center [530, 371] width 267 height 32
click at [472, 378] on input "Le revenu annuel déclaré à l'administration fiscale i" at bounding box center [530, 371] width 267 height 32
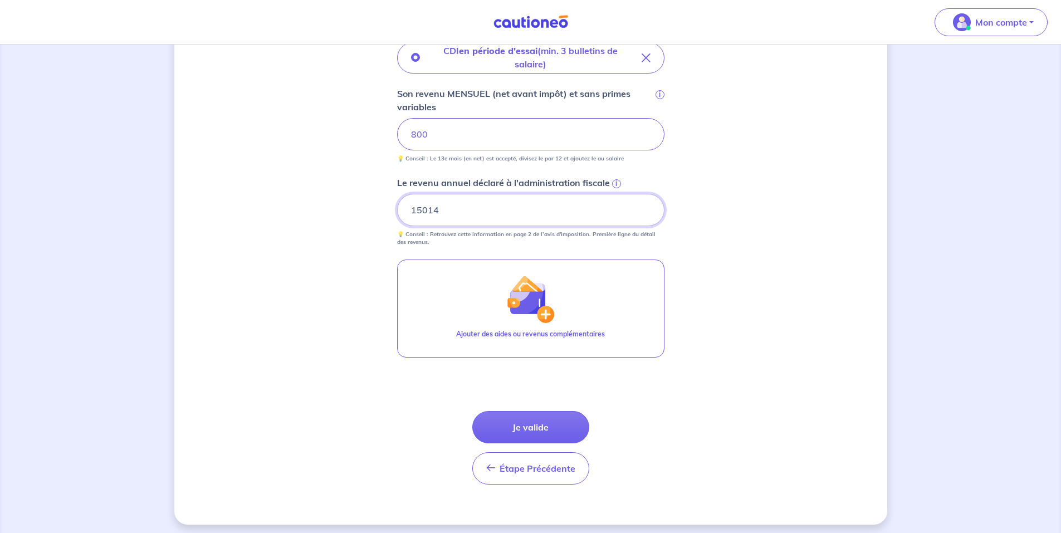
scroll to position [337, 0]
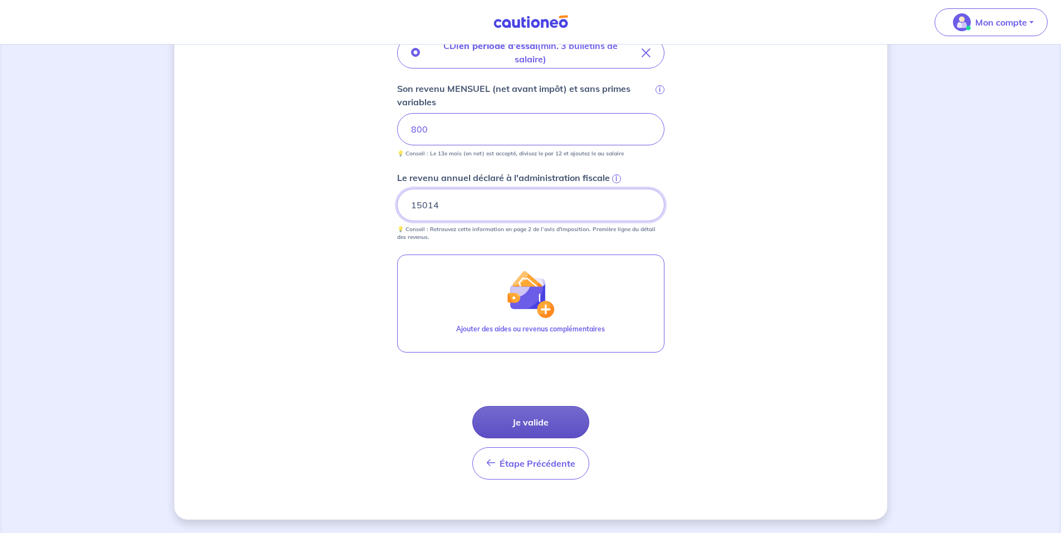
type input "15014"
click at [522, 421] on button "Je valide" at bounding box center [530, 422] width 117 height 32
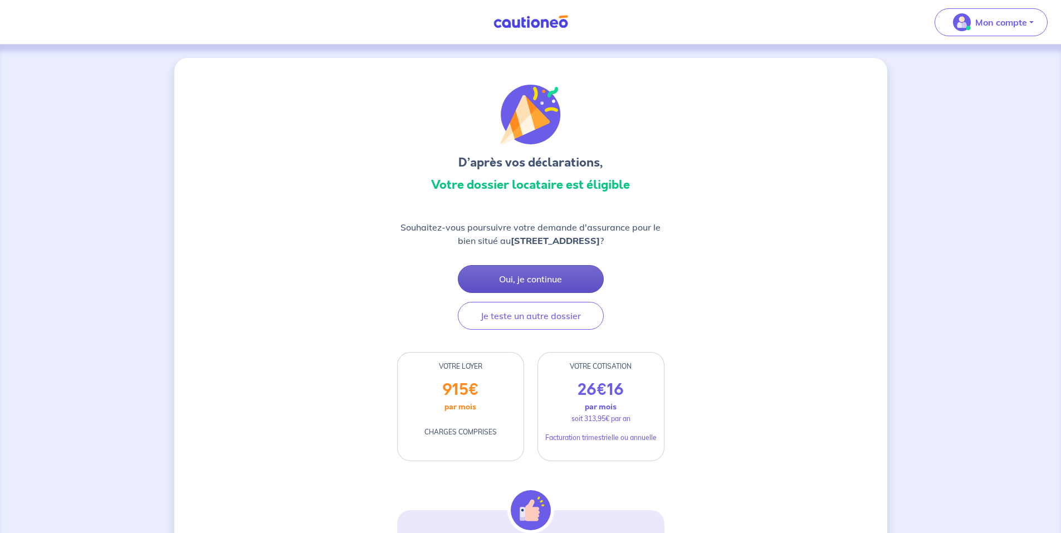
click at [498, 278] on button "Oui, je continue" at bounding box center [531, 279] width 146 height 28
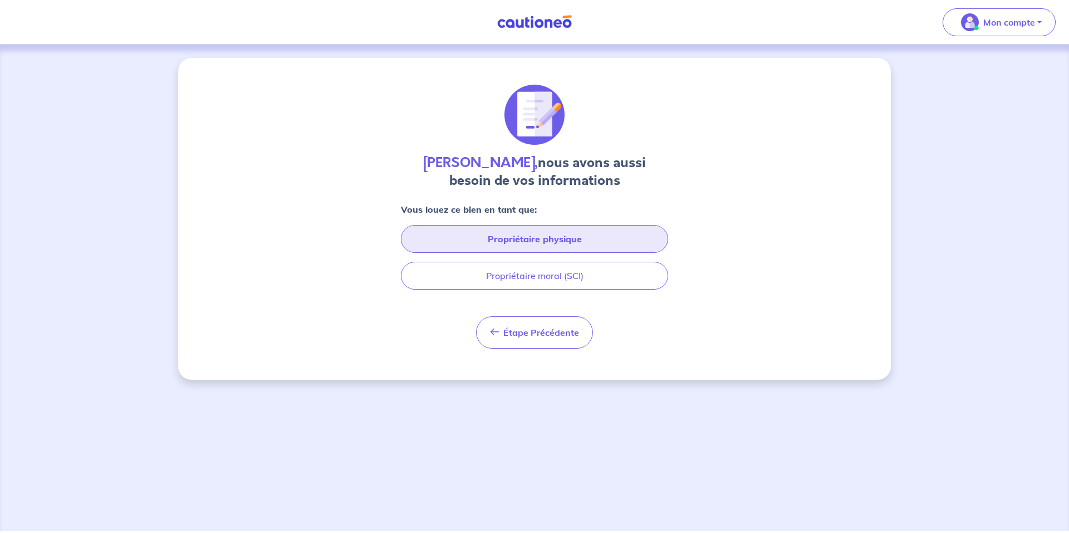
click at [515, 240] on button "Propriétaire physique" at bounding box center [534, 239] width 267 height 28
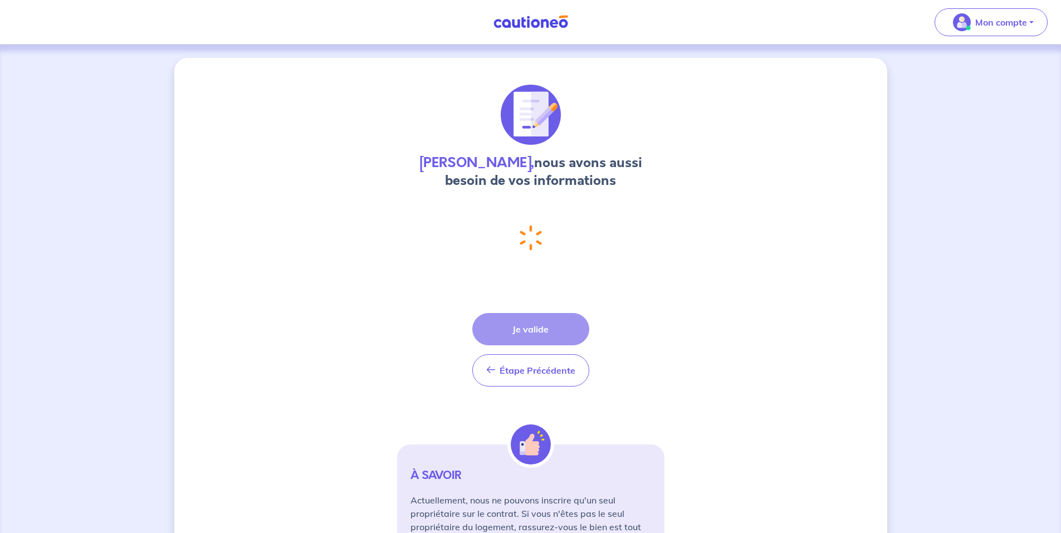
select select "FR"
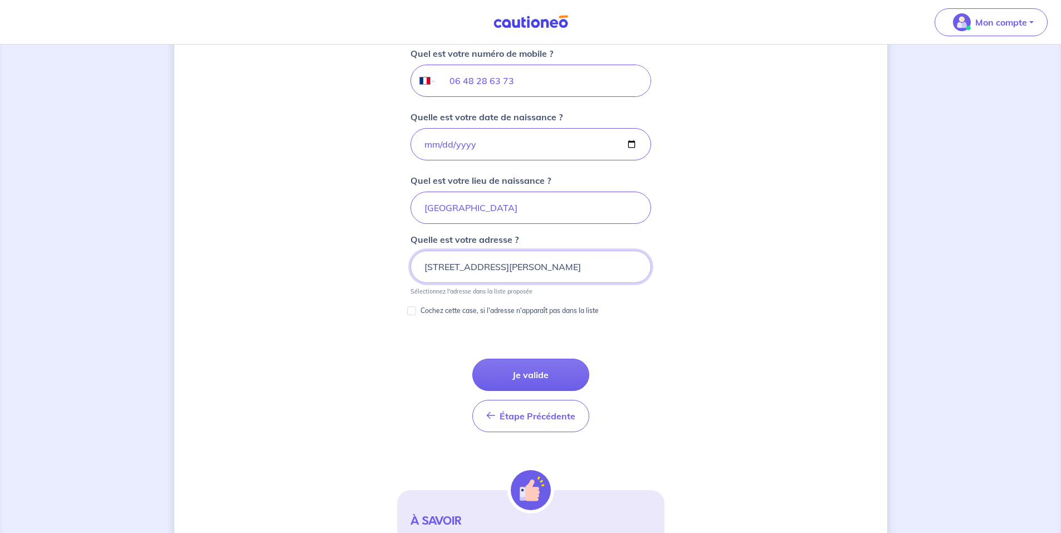
scroll to position [451, 0]
click at [531, 373] on button "Je valide" at bounding box center [530, 374] width 117 height 32
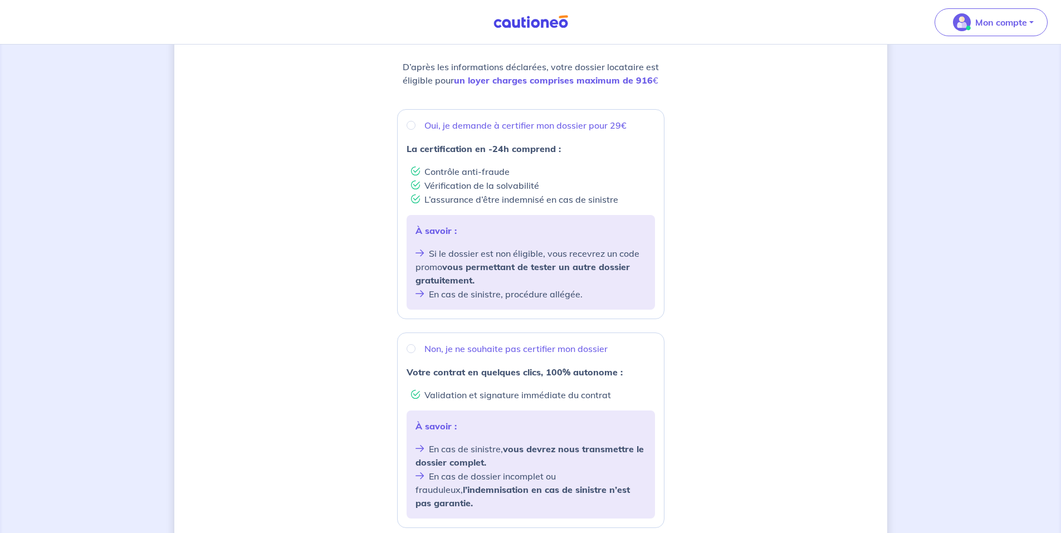
scroll to position [167, 0]
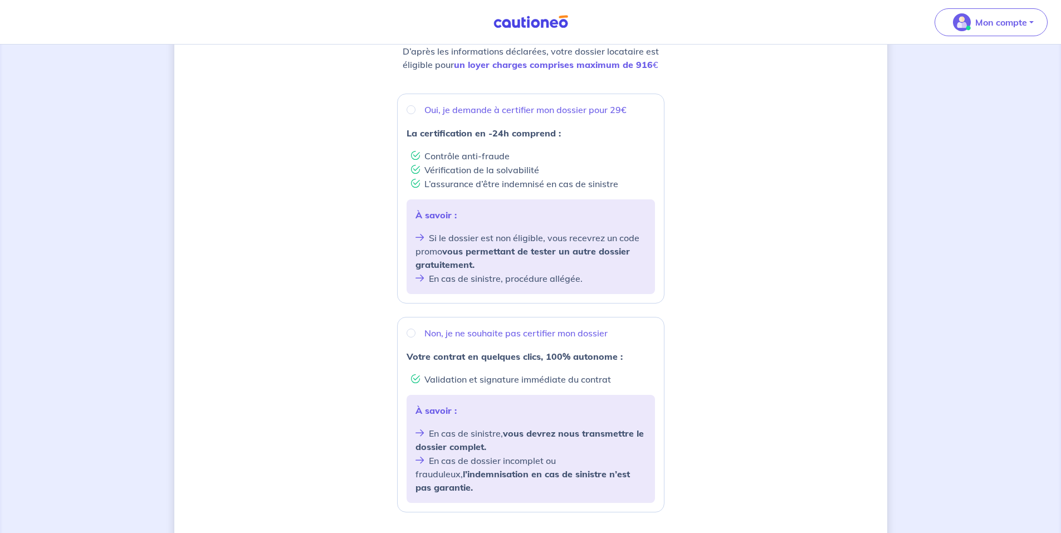
click at [407, 331] on div "Non, je ne souhaite pas certifier mon dossier" at bounding box center [531, 332] width 248 height 13
radio input "true"
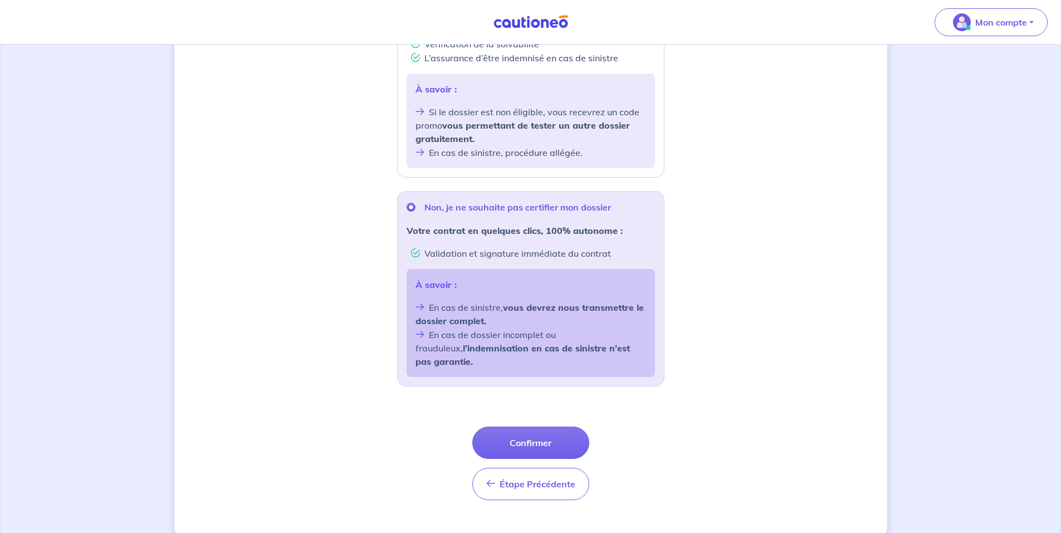
scroll to position [300, 0]
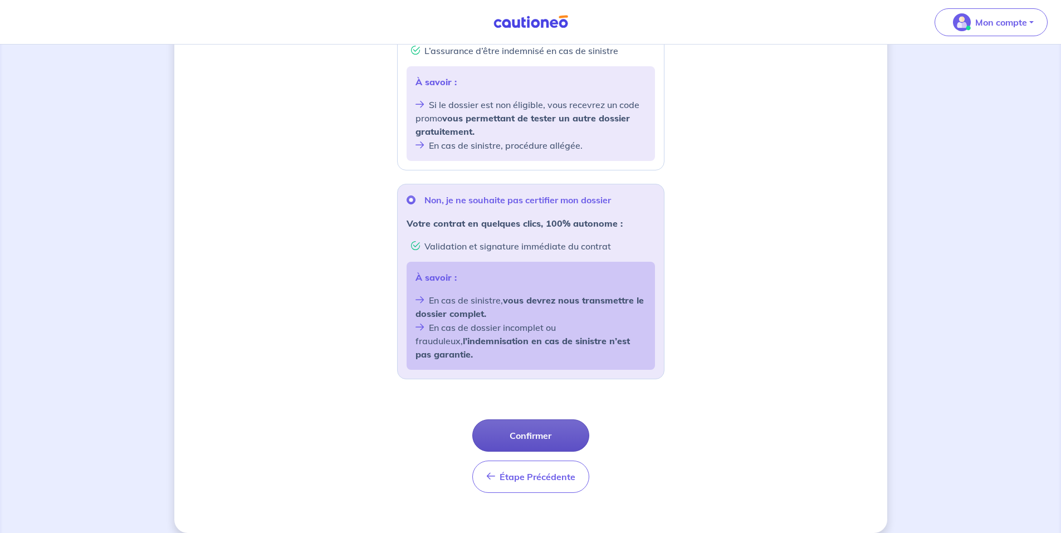
click at [527, 423] on button "Confirmer" at bounding box center [530, 435] width 117 height 32
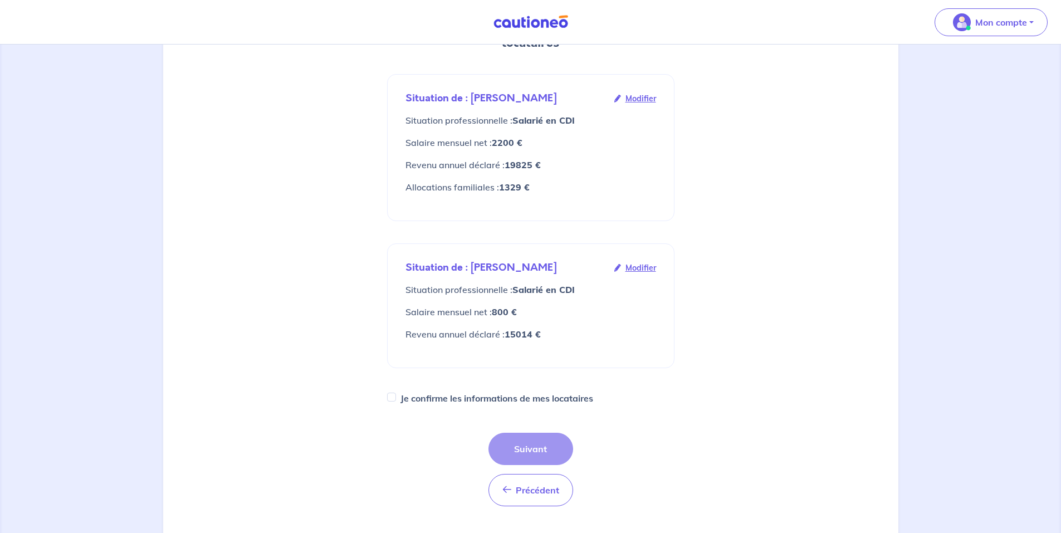
scroll to position [167, 0]
click at [390, 392] on input "Je confirme les informations de mes locataires" at bounding box center [391, 396] width 9 height 9
checkbox input "true"
click at [537, 432] on button "Suivant" at bounding box center [530, 448] width 85 height 32
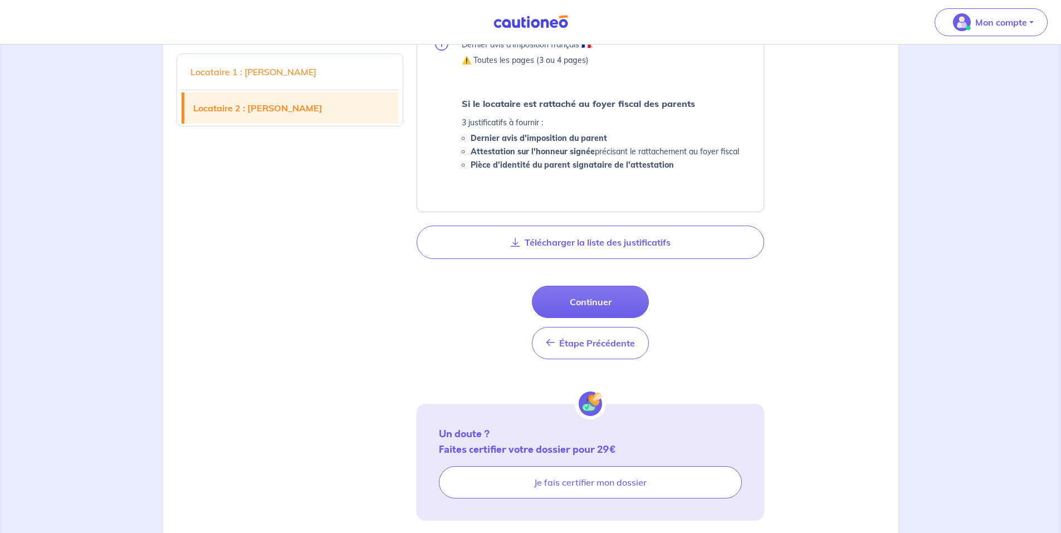
scroll to position [1233, 0]
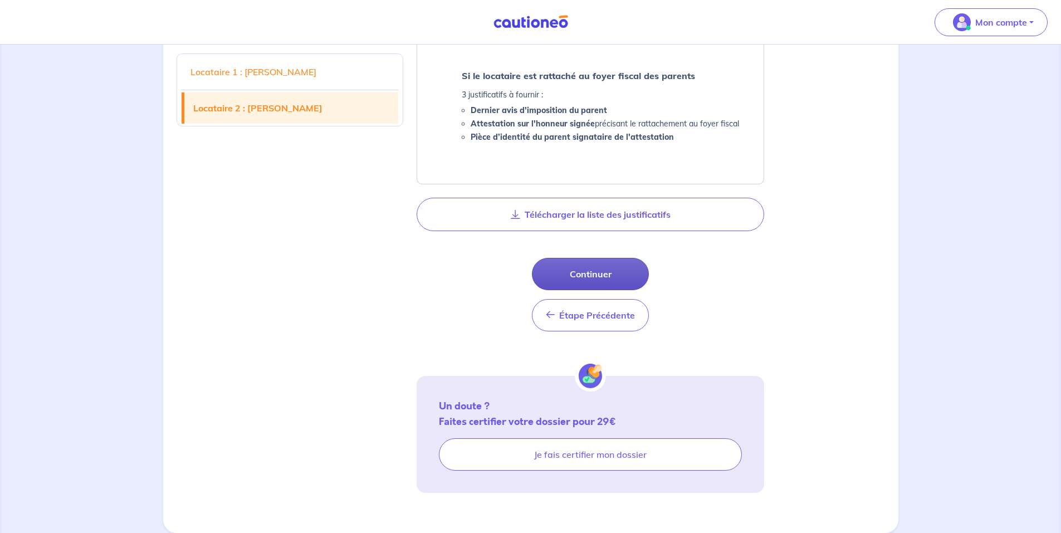
click at [580, 274] on button "Continuer" at bounding box center [590, 274] width 117 height 32
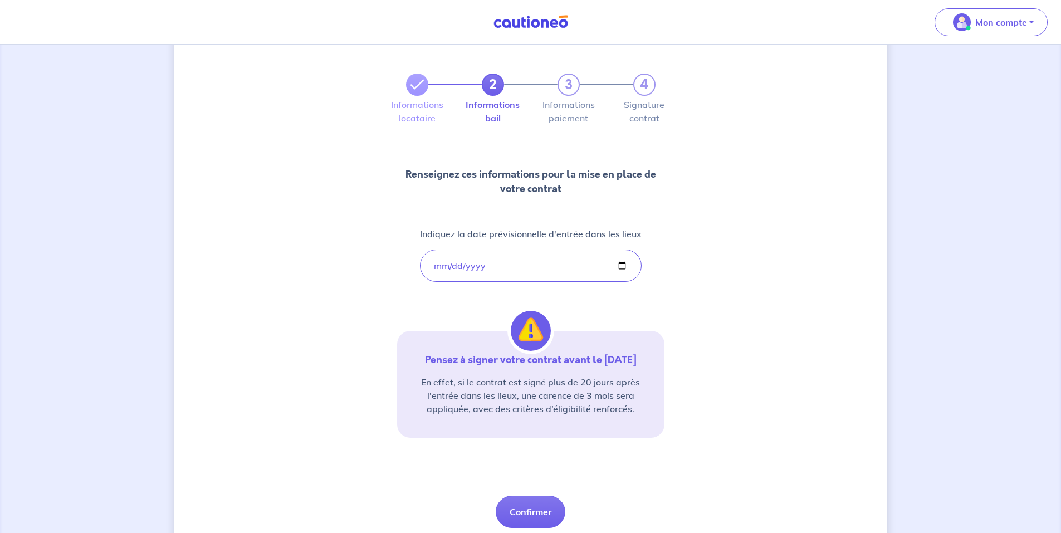
scroll to position [77, 0]
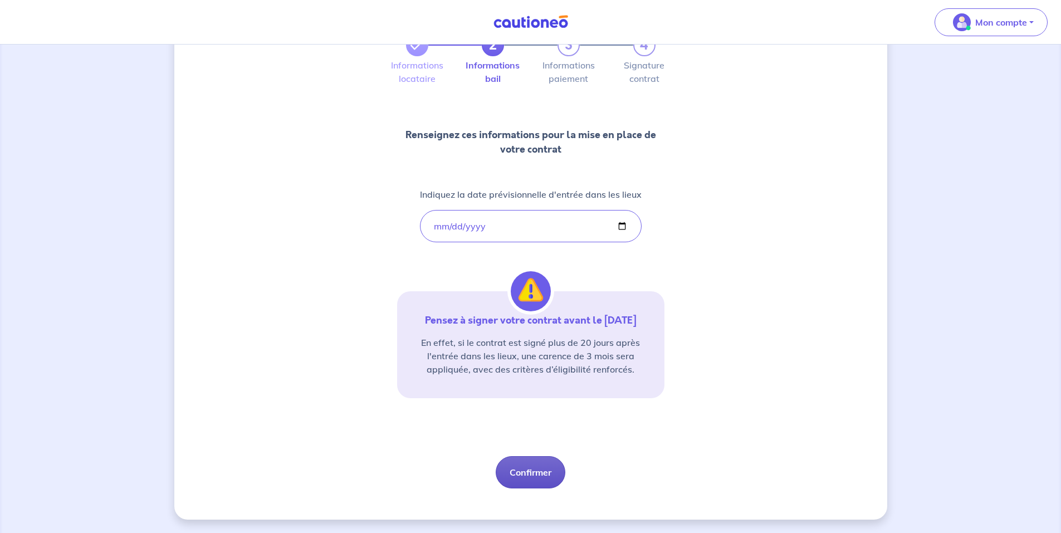
click at [525, 472] on button "Confirmer" at bounding box center [531, 472] width 70 height 32
select select "FR"
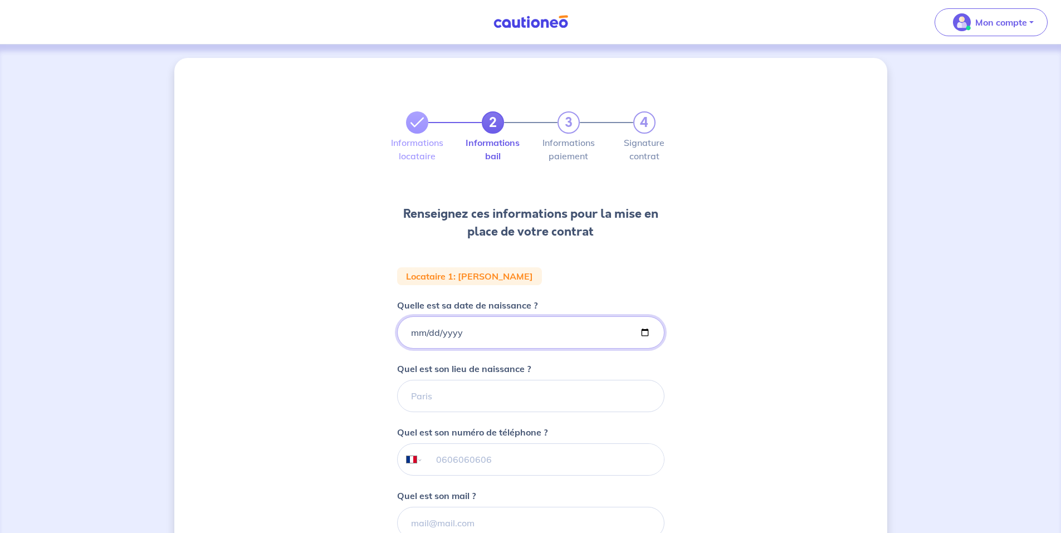
click at [417, 338] on input "Quelle est sa date de naissance ?" at bounding box center [530, 332] width 267 height 32
type input "[DATE]"
click at [460, 392] on input "Quel est son lieu de naissance ?" at bounding box center [530, 396] width 267 height 32
type input "COMPIEGNE"
paste input "06 49 74 05 28"
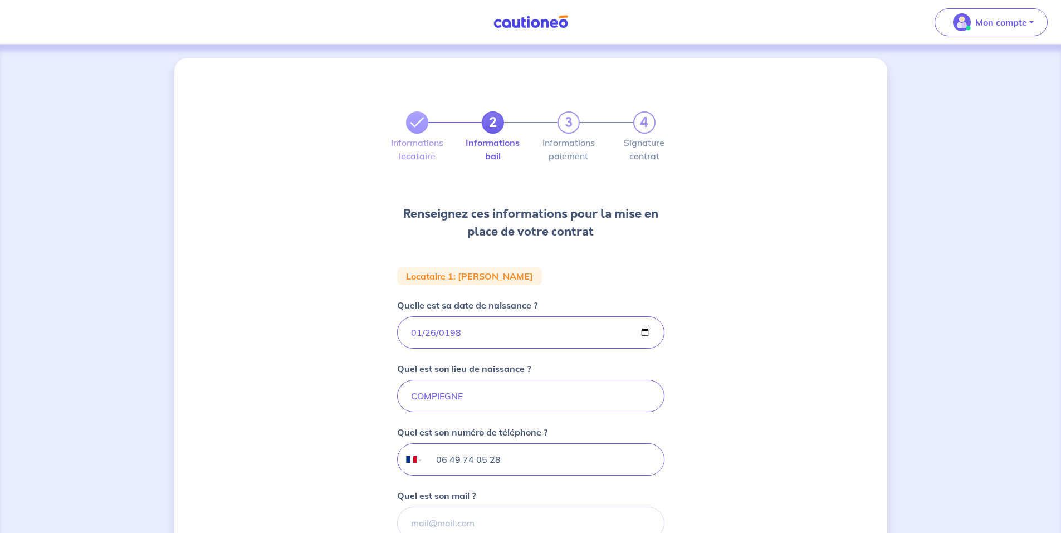
type input "06 49 74 05 28"
click at [740, 423] on div "2 3 4 Informations locataire Informations bail Informations paiement Signature …" at bounding box center [530, 375] width 713 height 635
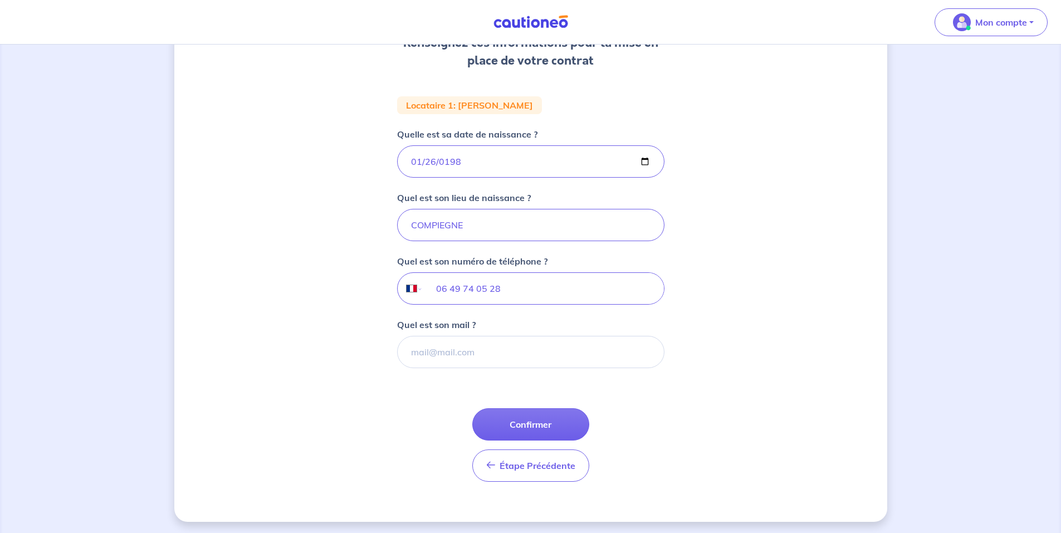
scroll to position [173, 0]
click at [467, 344] on input "Quel est son mail ?" at bounding box center [530, 350] width 267 height 32
type input "[EMAIL_ADDRESS][DOMAIN_NAME]"
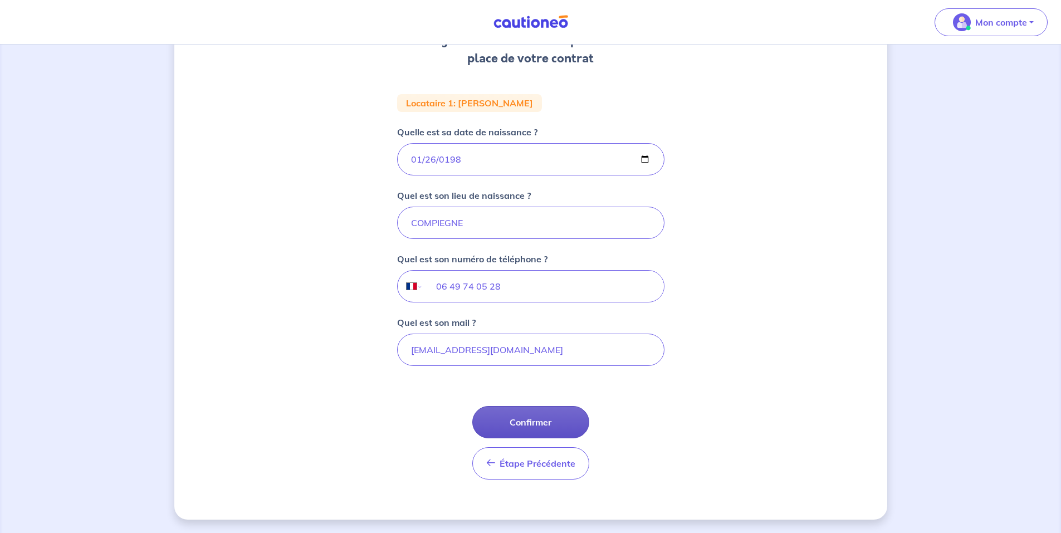
click at [526, 421] on button "Confirmer" at bounding box center [530, 422] width 117 height 32
select select "FR"
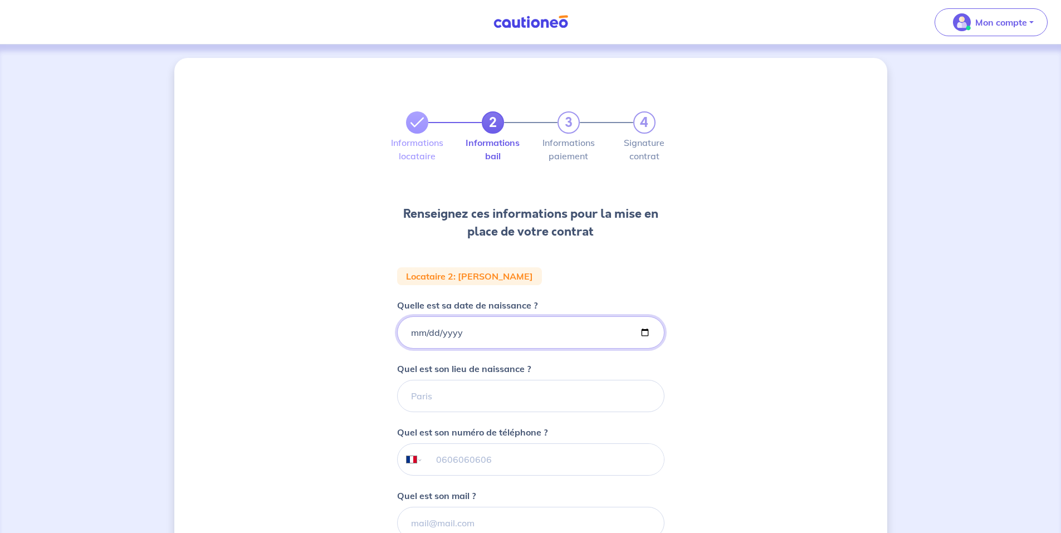
click at [414, 330] on input "Quelle est sa date de naissance ?" at bounding box center [530, 332] width 267 height 32
type input "[DATE]"
type input "COMPIEGNE"
click at [441, 468] on input "tel" at bounding box center [543, 459] width 241 height 31
paste input "06 06 89 22 92"
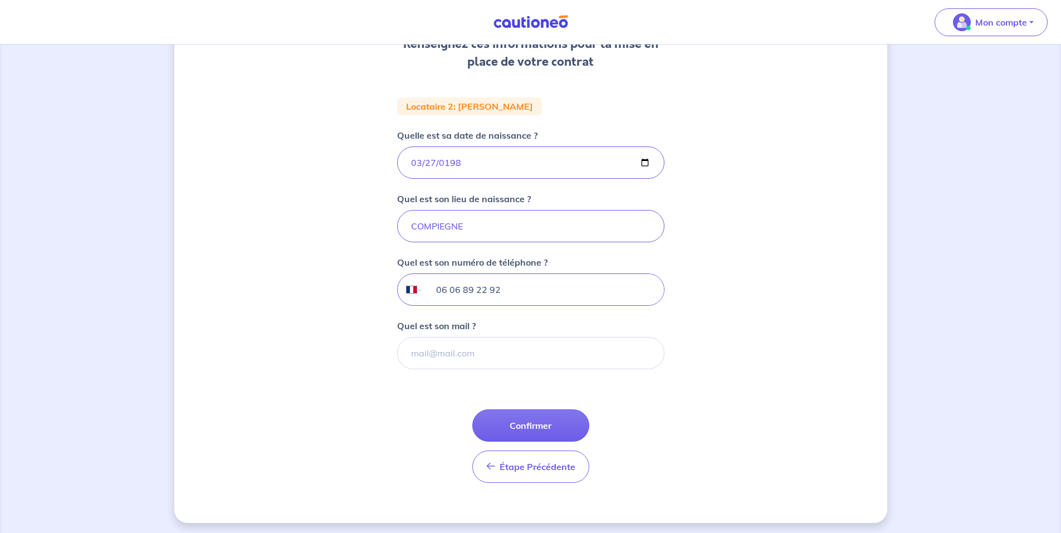
scroll to position [173, 0]
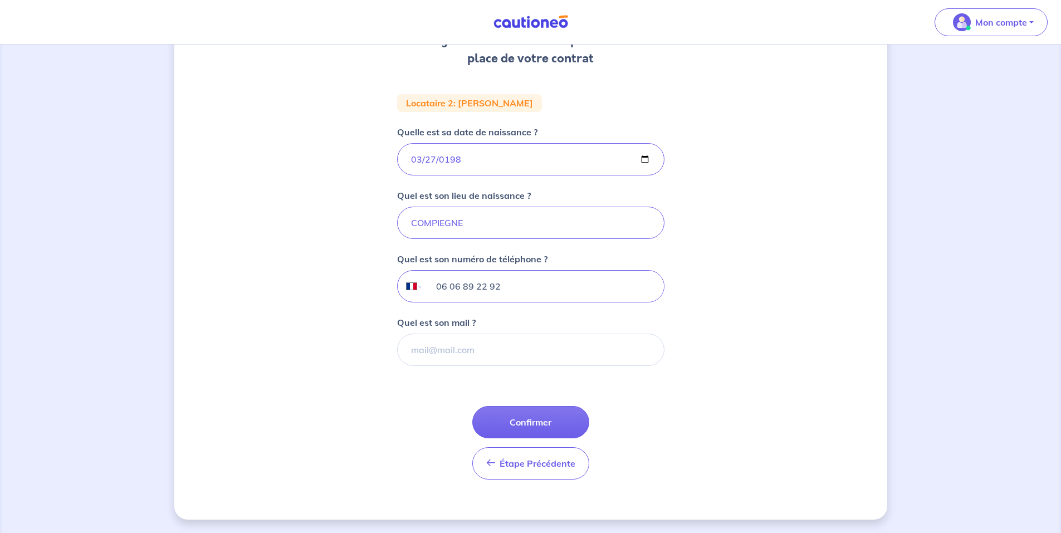
type input "06 06 89 22 92"
click at [452, 342] on input "Quel est son mail ?" at bounding box center [530, 350] width 267 height 32
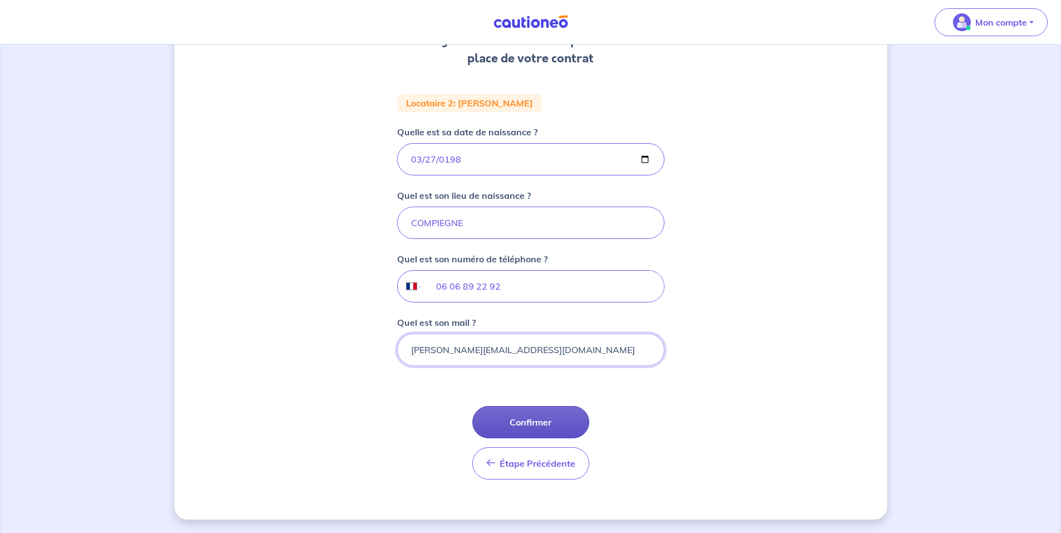
type input "[PERSON_NAME][EMAIL_ADDRESS][DOMAIN_NAME]"
click at [540, 410] on button "Confirmer" at bounding box center [530, 422] width 117 height 32
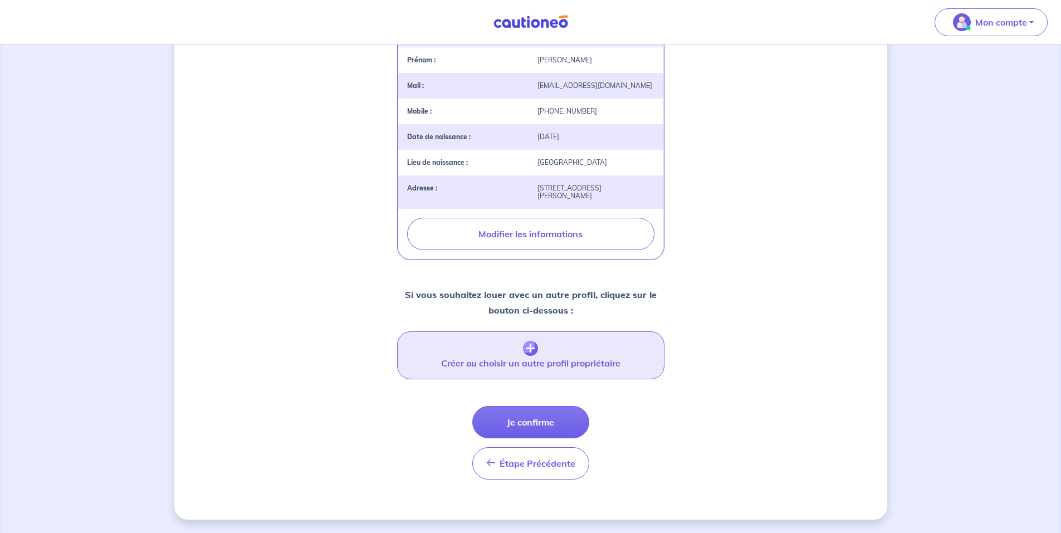
scroll to position [297, 0]
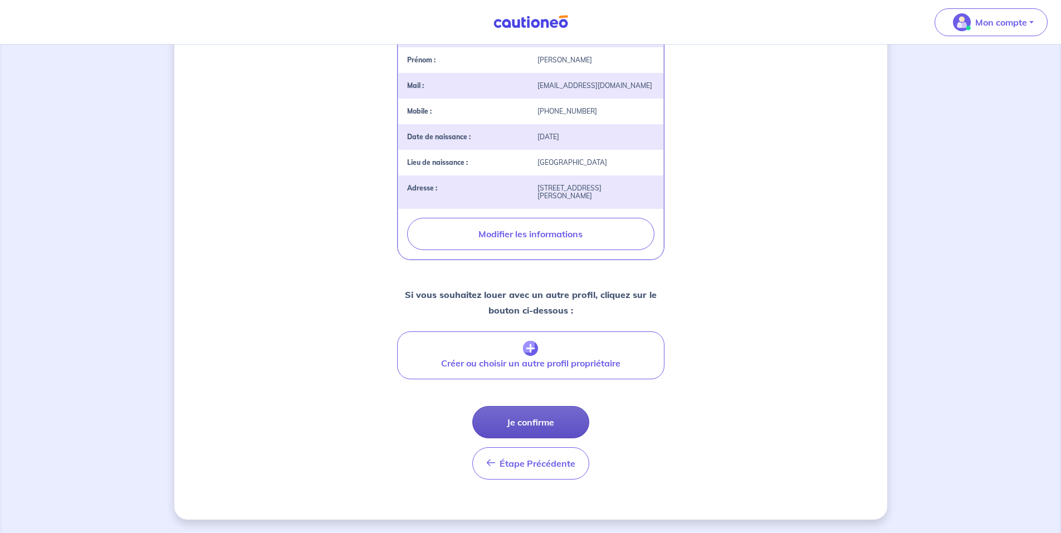
click at [540, 418] on button "Je confirme" at bounding box center [530, 422] width 117 height 32
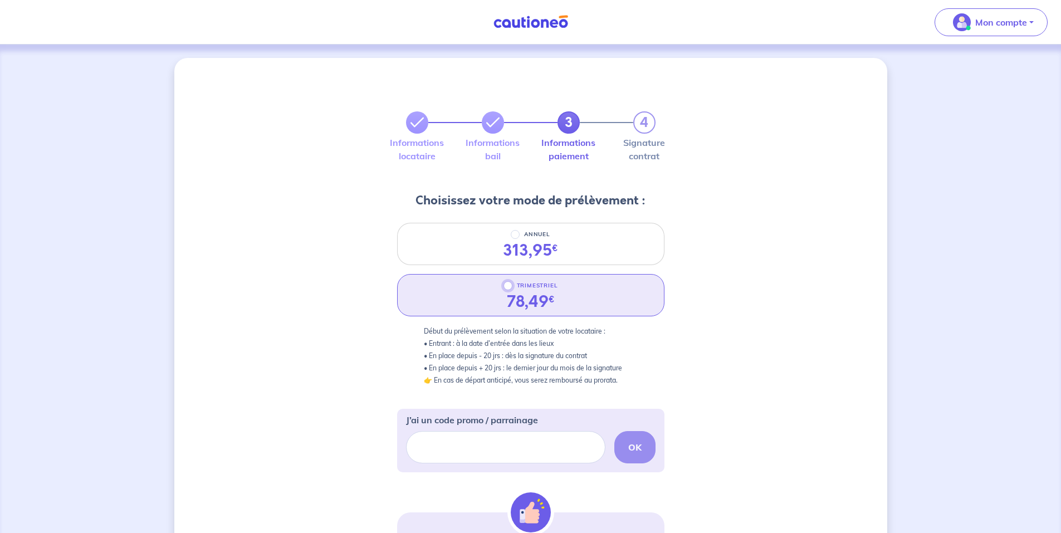
click at [507, 285] on input "TRIMESTRIEL" at bounding box center [508, 285] width 9 height 9
radio input "true"
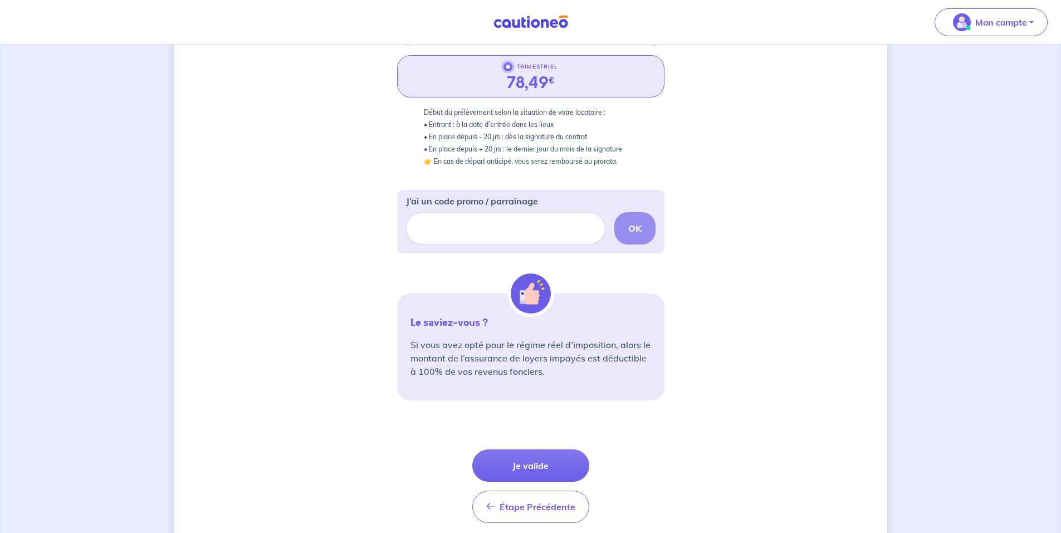
scroll to position [223, 0]
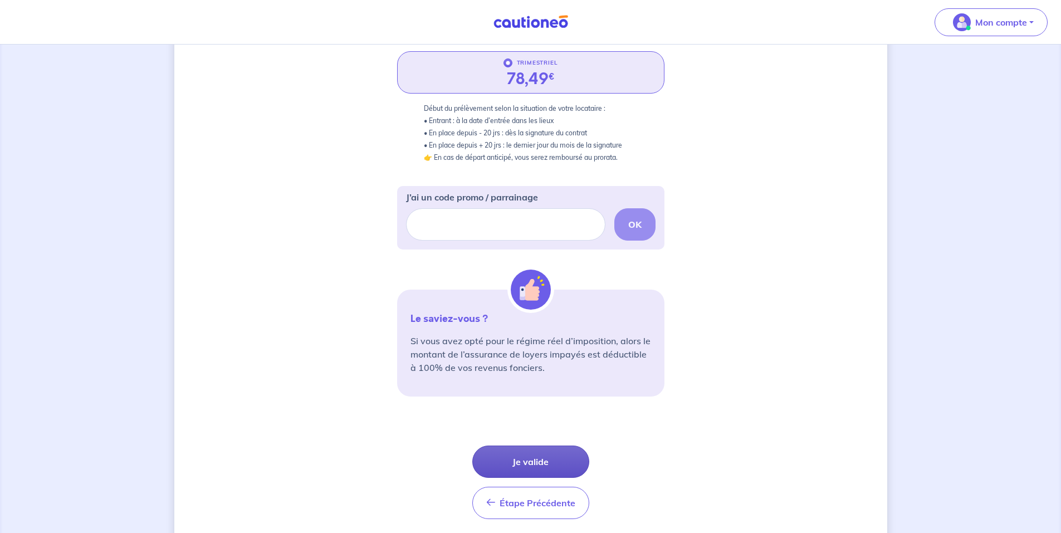
click at [514, 462] on button "Je valide" at bounding box center [530, 462] width 117 height 32
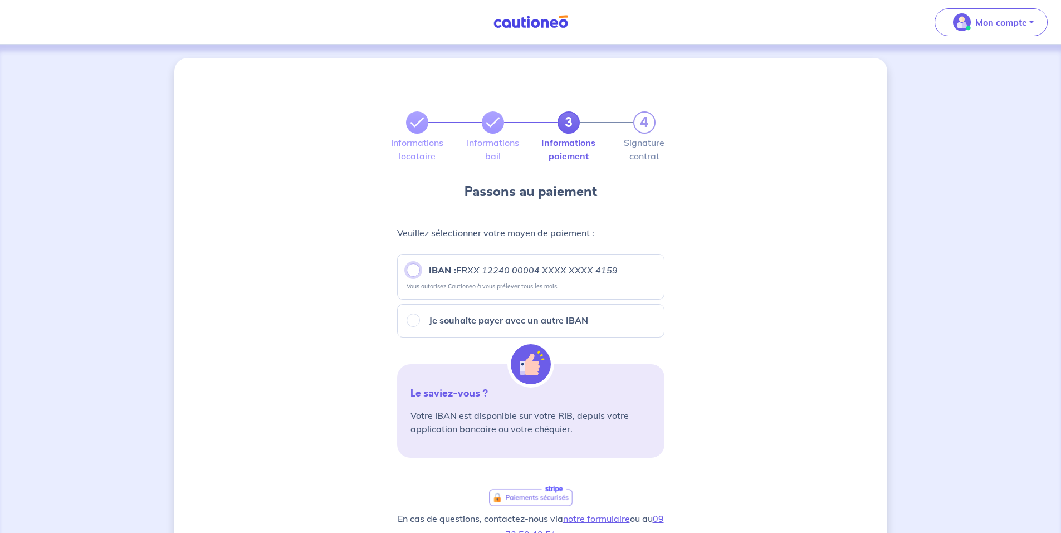
click at [413, 270] on input "IBAN : FRXX [FINANCIAL_ID] XXXX XXXX 4159" at bounding box center [413, 269] width 13 height 13
radio input "true"
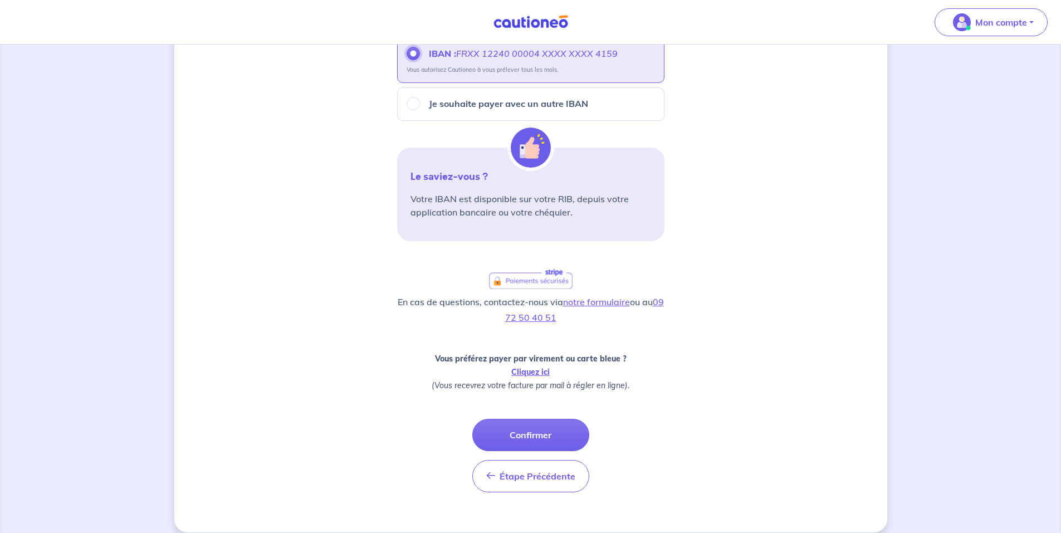
scroll to position [223, 0]
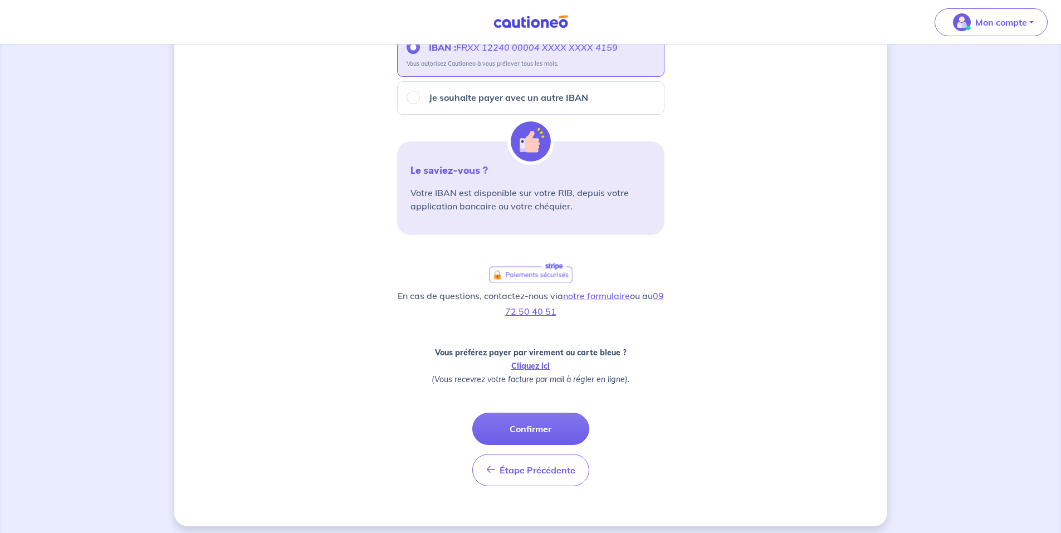
click at [535, 424] on button "Confirmer" at bounding box center [530, 429] width 117 height 32
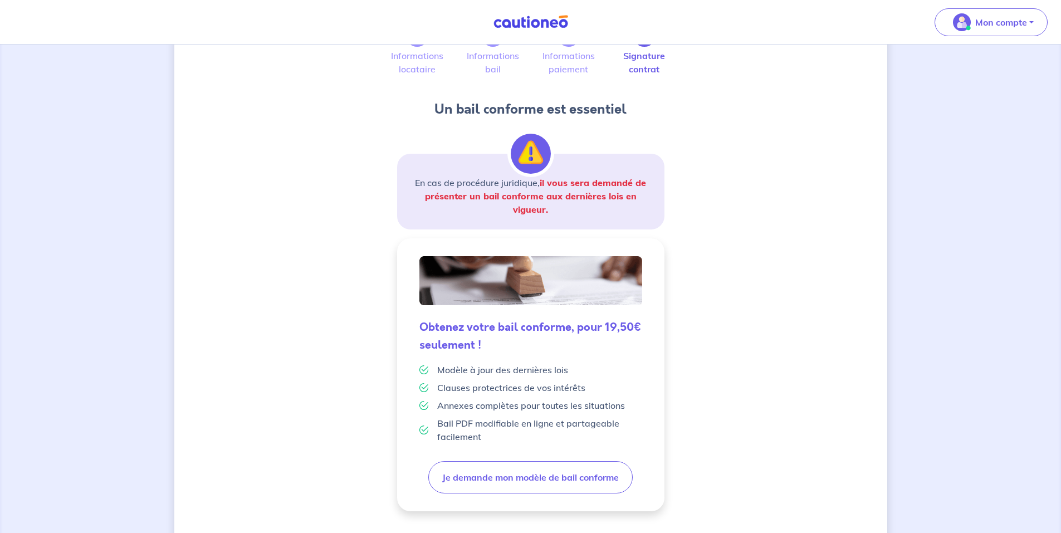
scroll to position [169, 0]
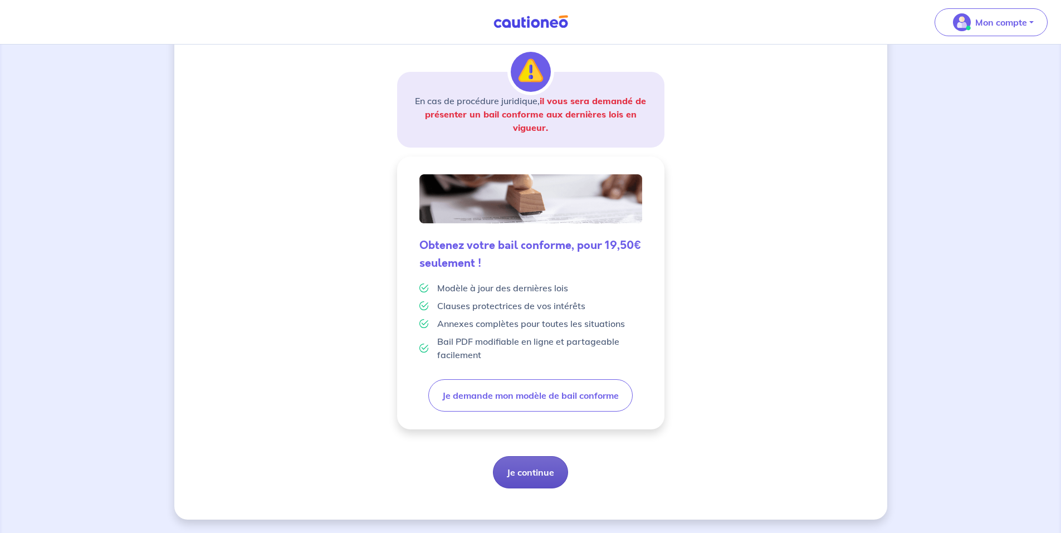
click at [530, 475] on button "Je continue" at bounding box center [530, 472] width 75 height 32
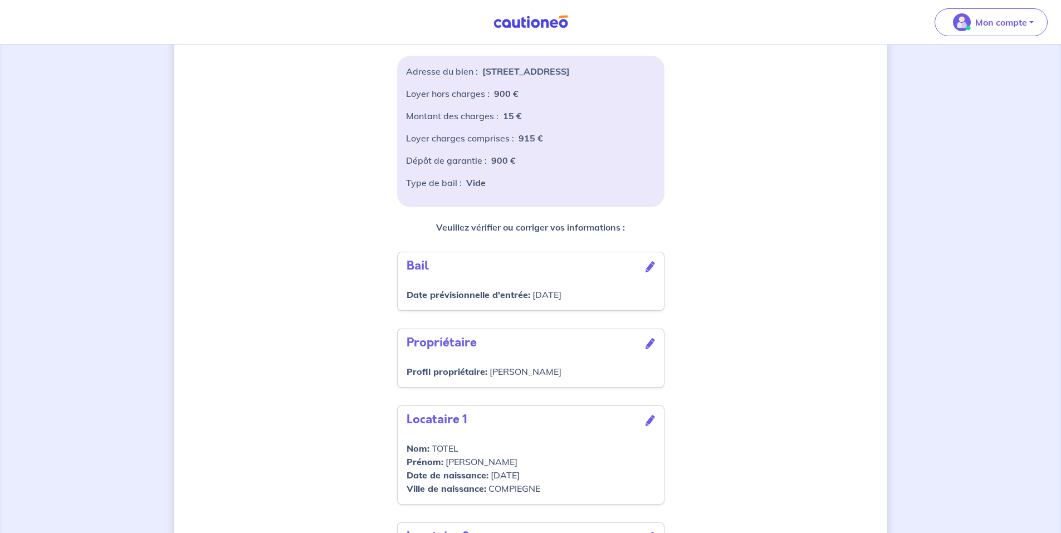
scroll to position [341, 0]
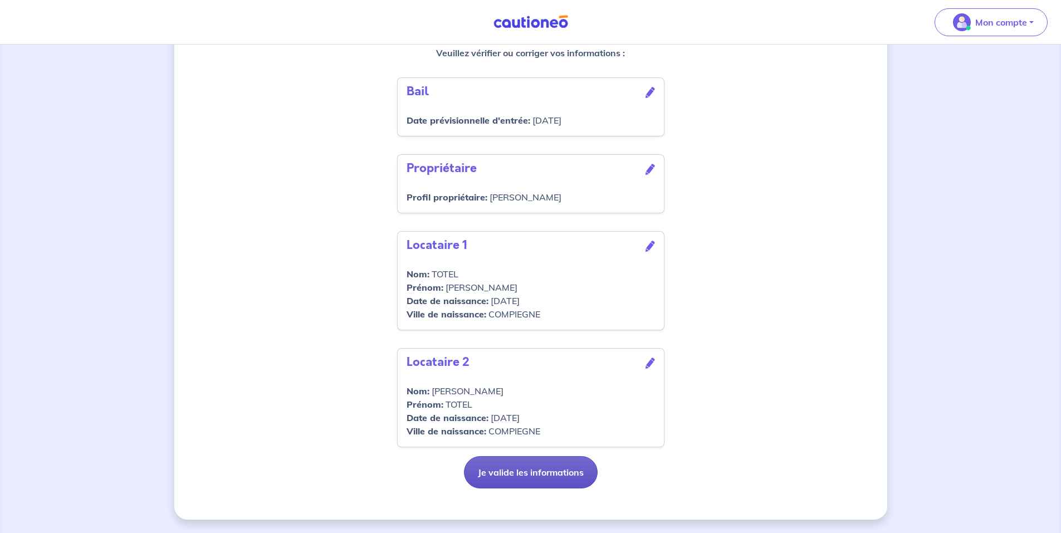
click at [512, 475] on button "Je valide les informations" at bounding box center [531, 472] width 134 height 32
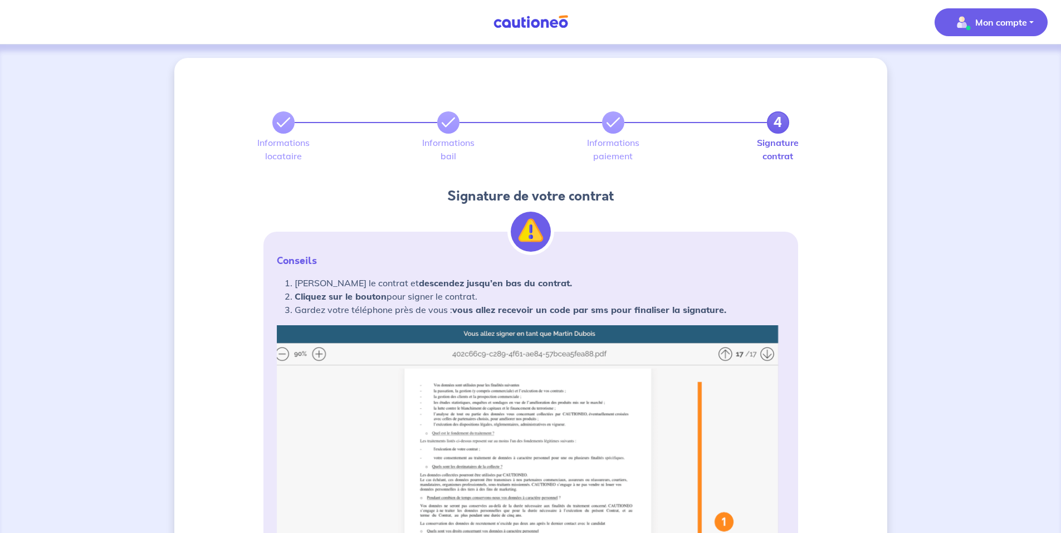
click at [988, 20] on p "Mon compte" at bounding box center [1001, 22] width 52 height 13
click at [956, 99] on link "Me déconnecter" at bounding box center [980, 96] width 90 height 18
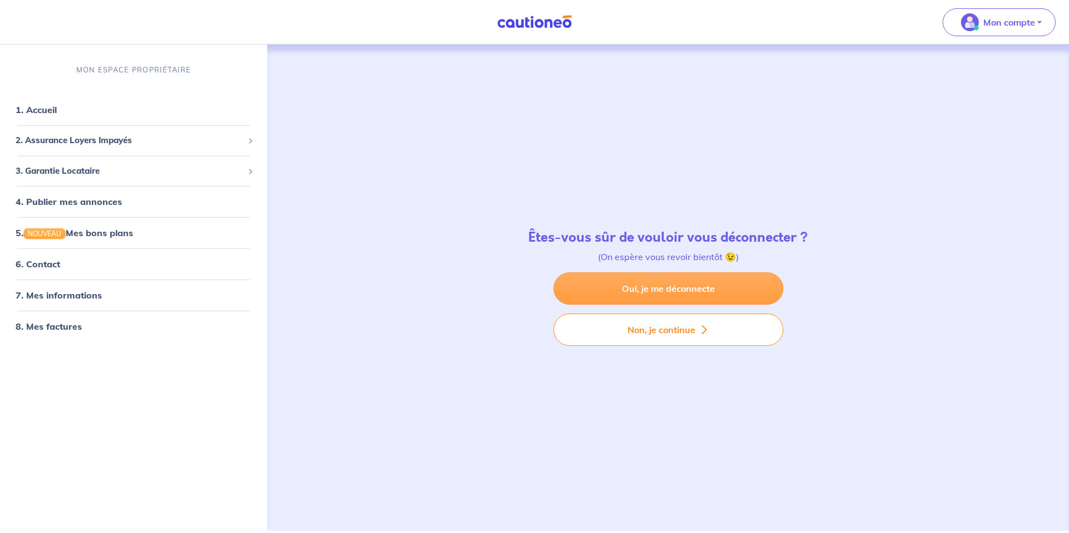
click at [668, 287] on link "Oui, je me déconnecte" at bounding box center [669, 288] width 230 height 32
